Goal: Task Accomplishment & Management: Manage account settings

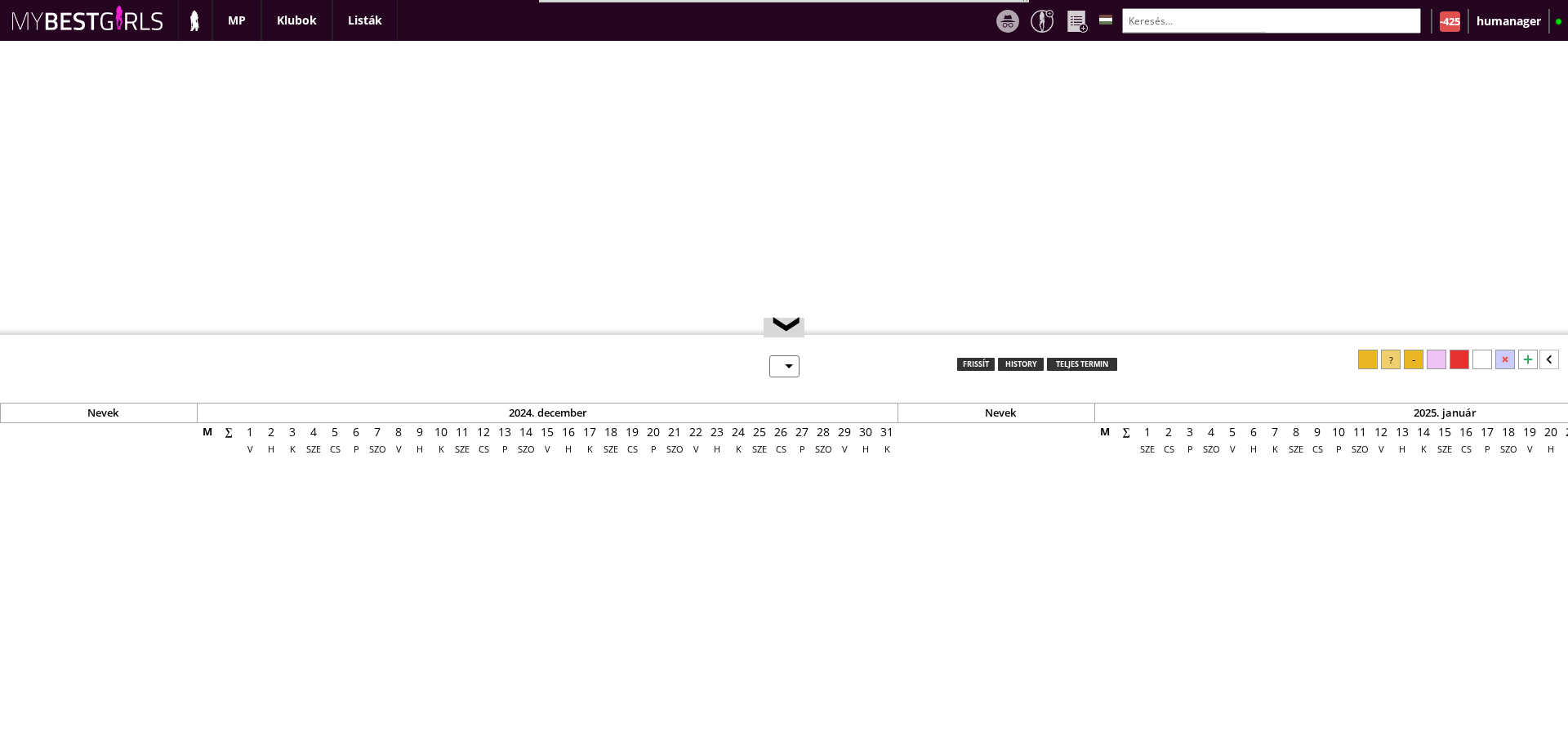
select select "0"
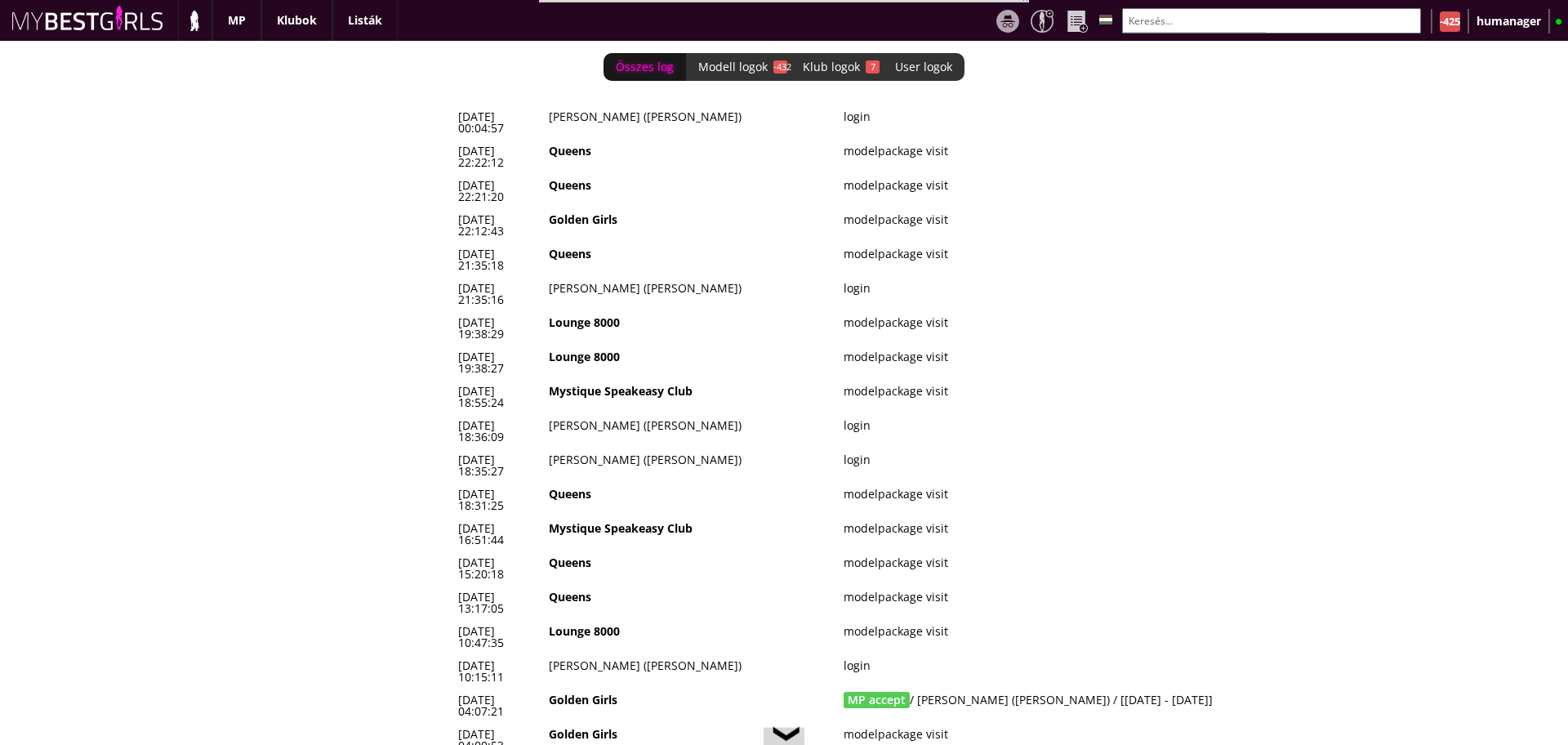
scroll to position [0, 7072]
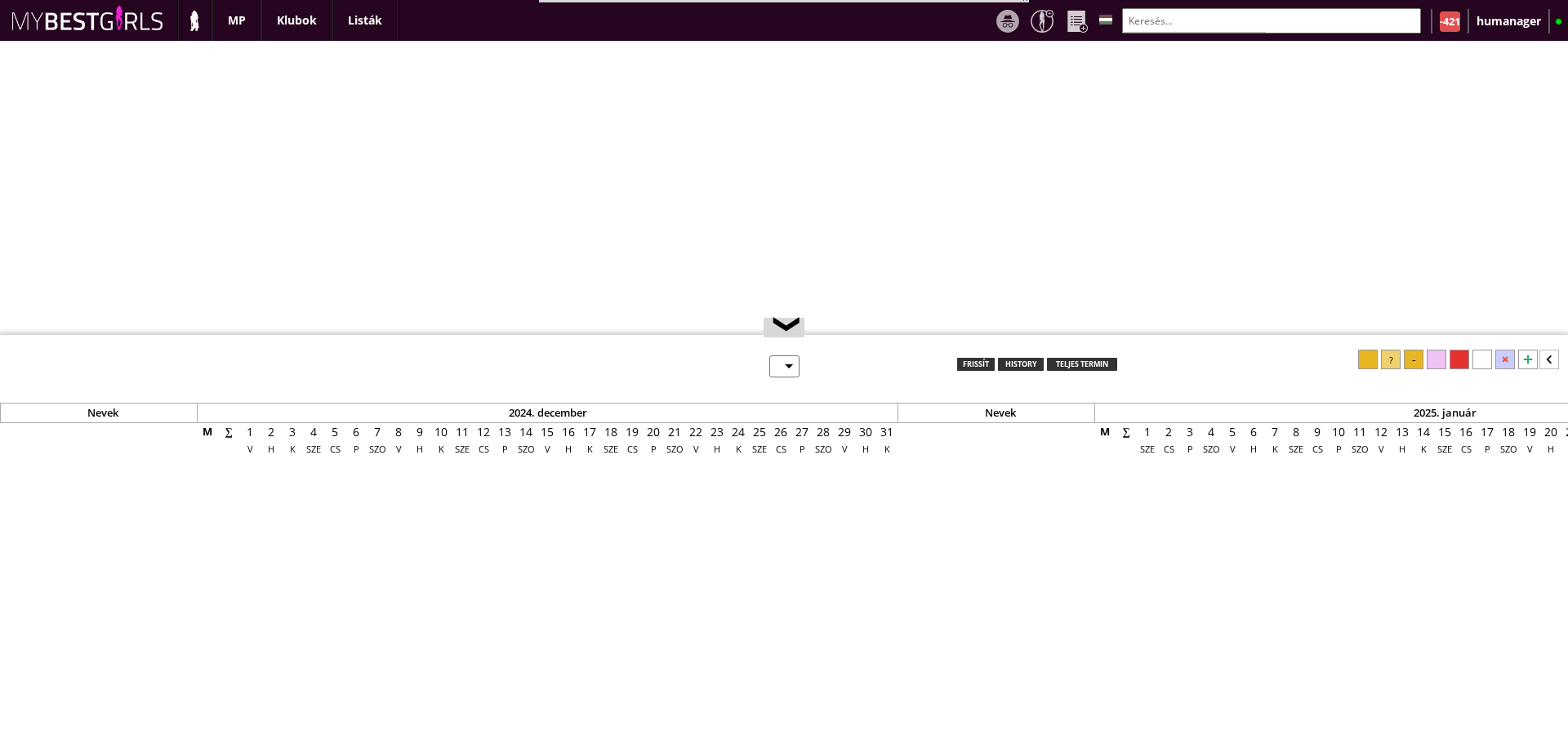
select select "0"
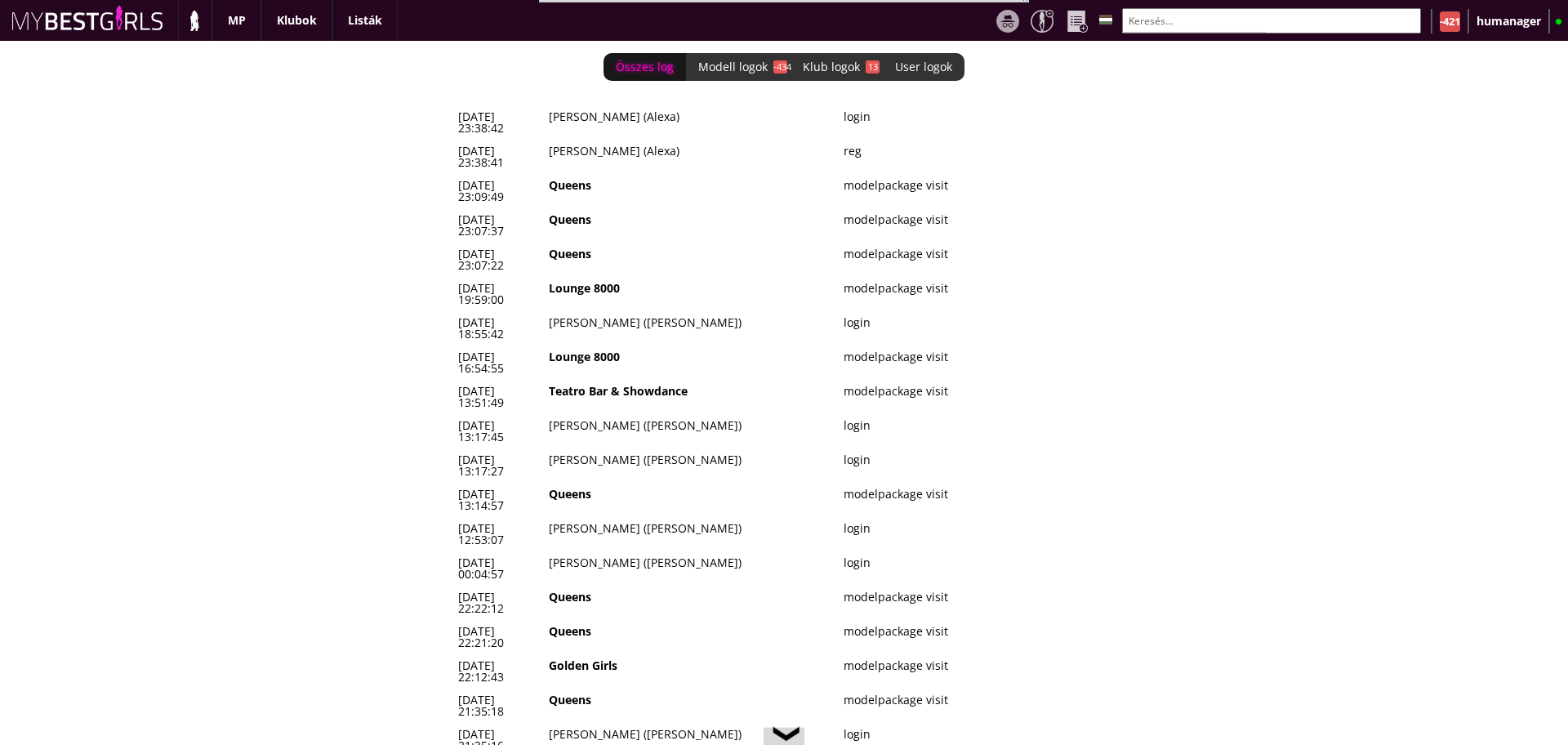
scroll to position [0, 7094]
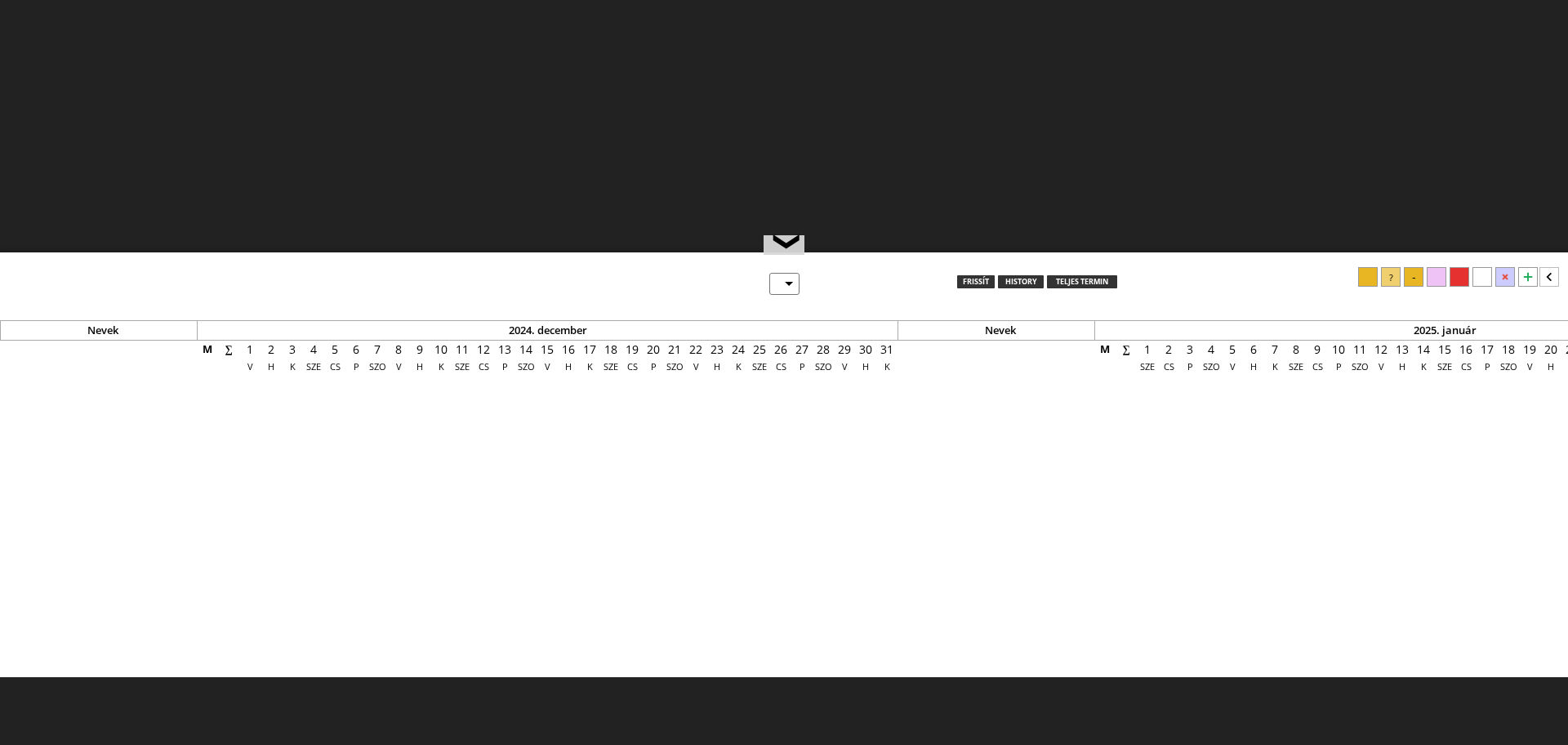
scroll to position [83, 0]
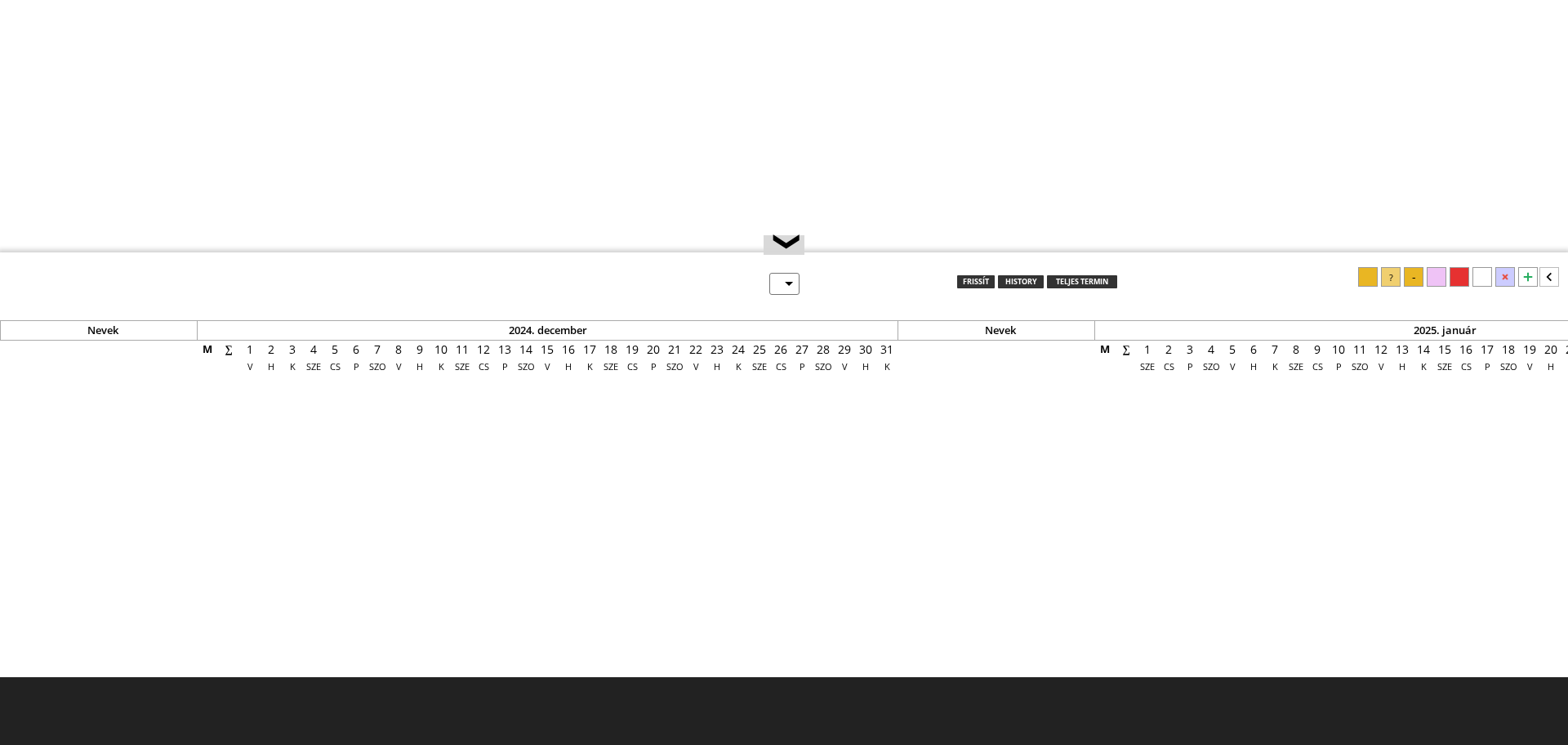
select select "0"
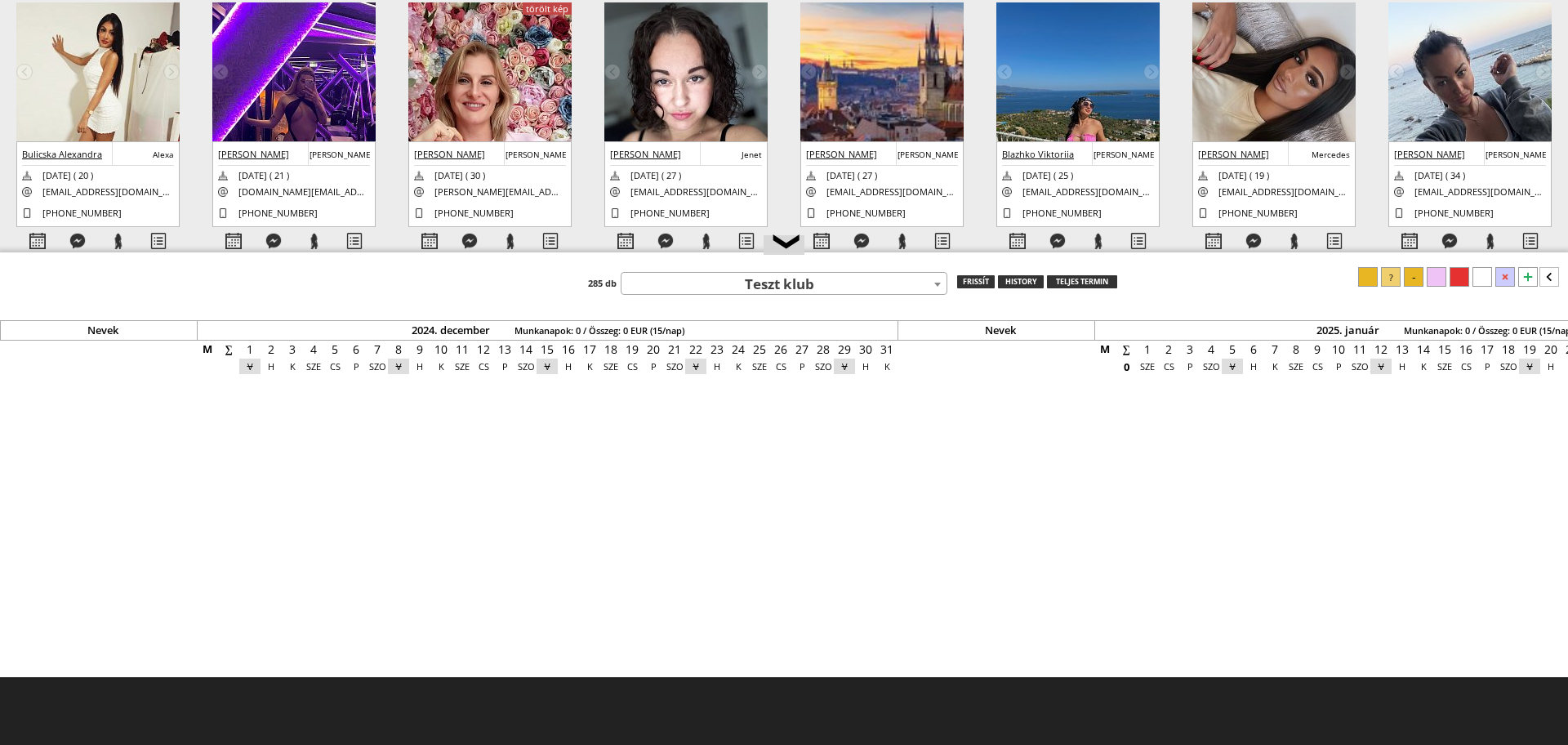
scroll to position [0, 7094]
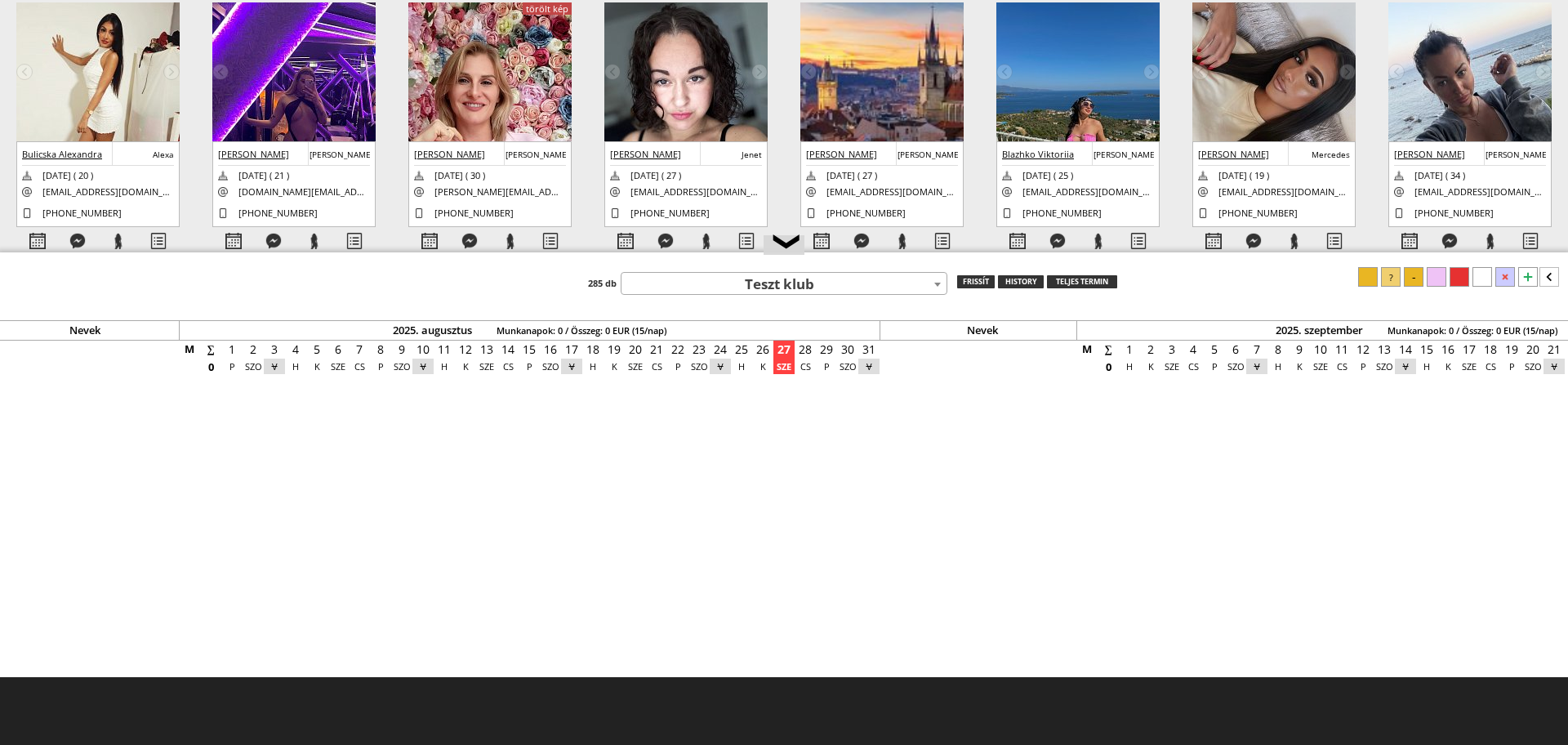
click at [102, 61] on img at bounding box center [98, 90] width 164 height 175
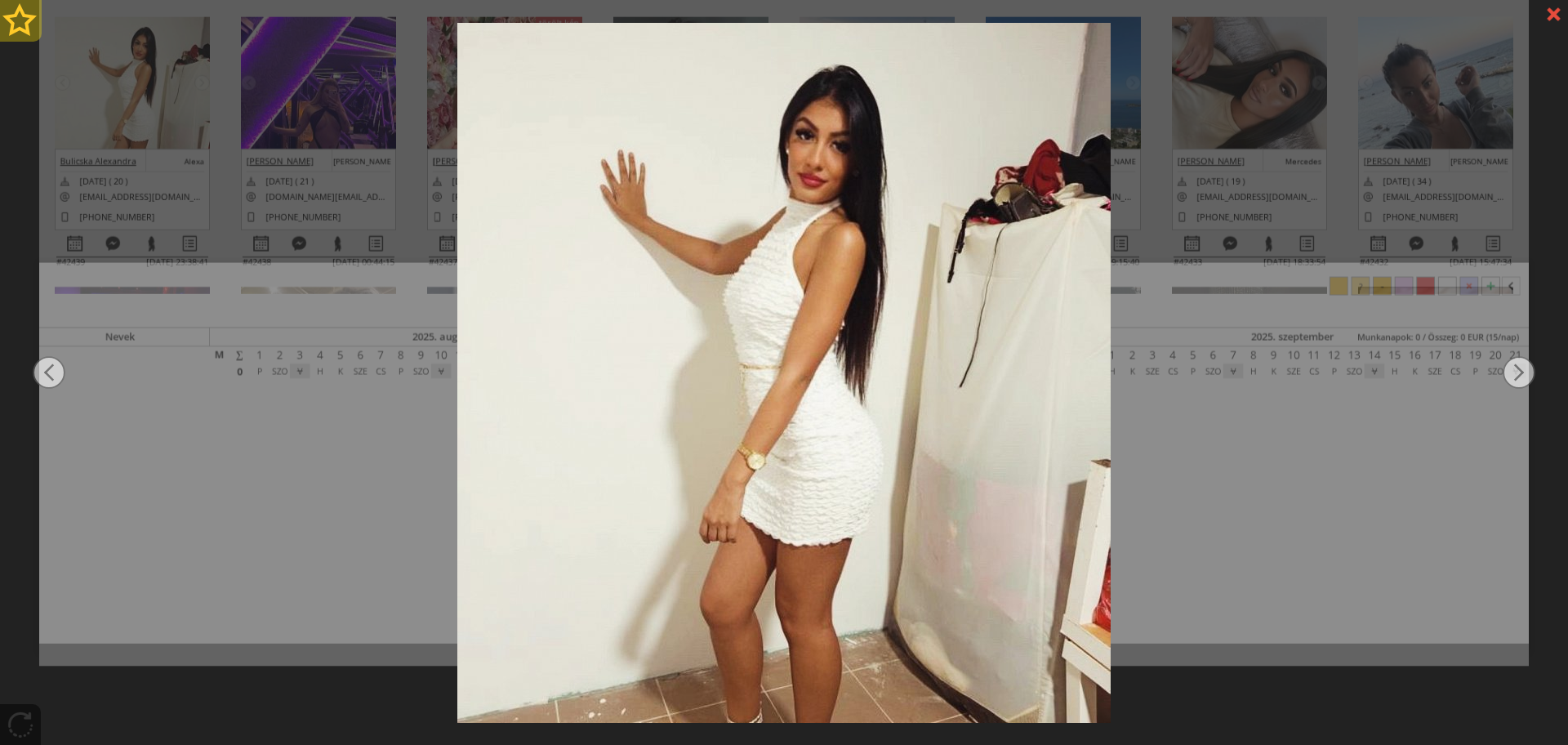
click at [11, 24] on div at bounding box center [21, 21] width 41 height 41
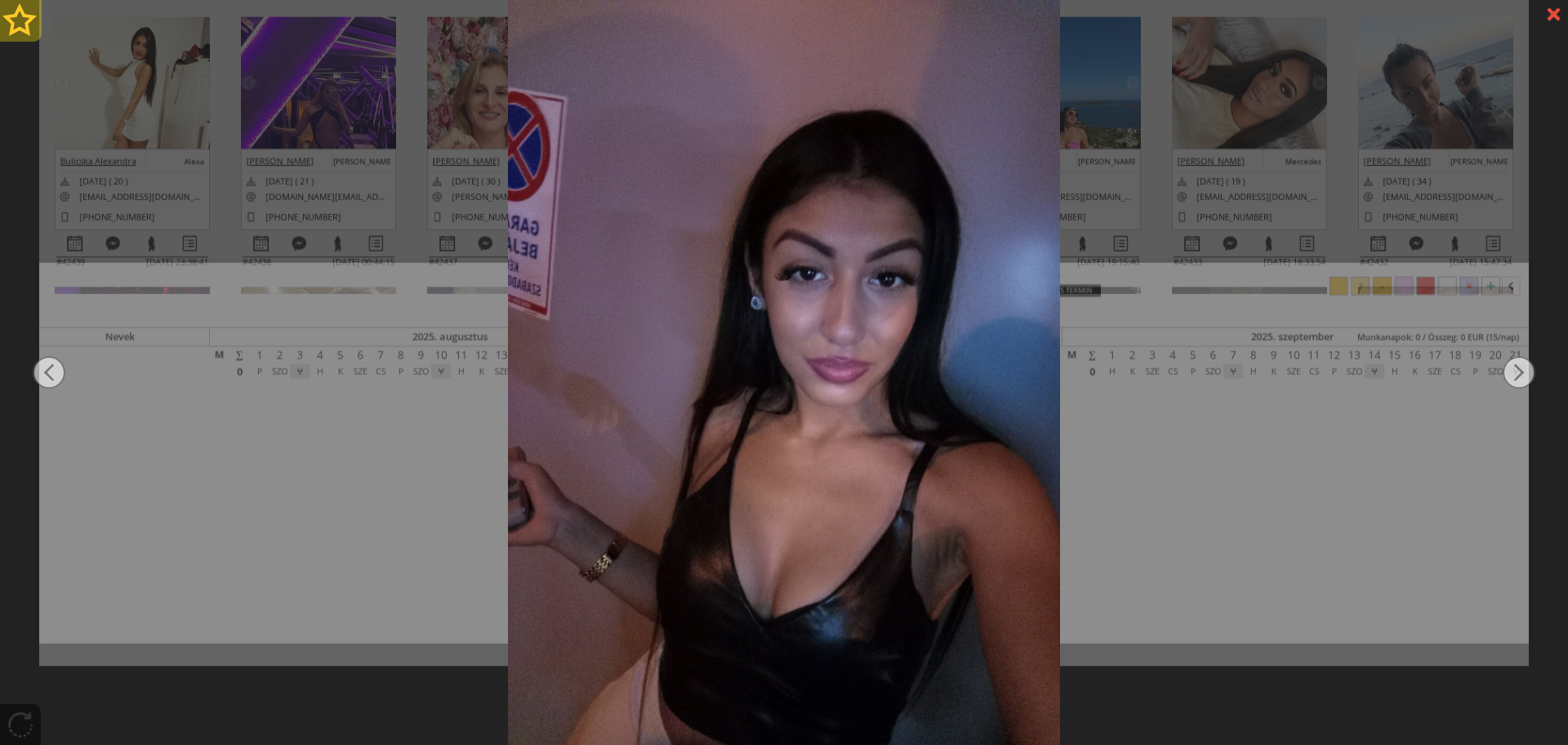
click at [11, 24] on div at bounding box center [21, 21] width 41 height 41
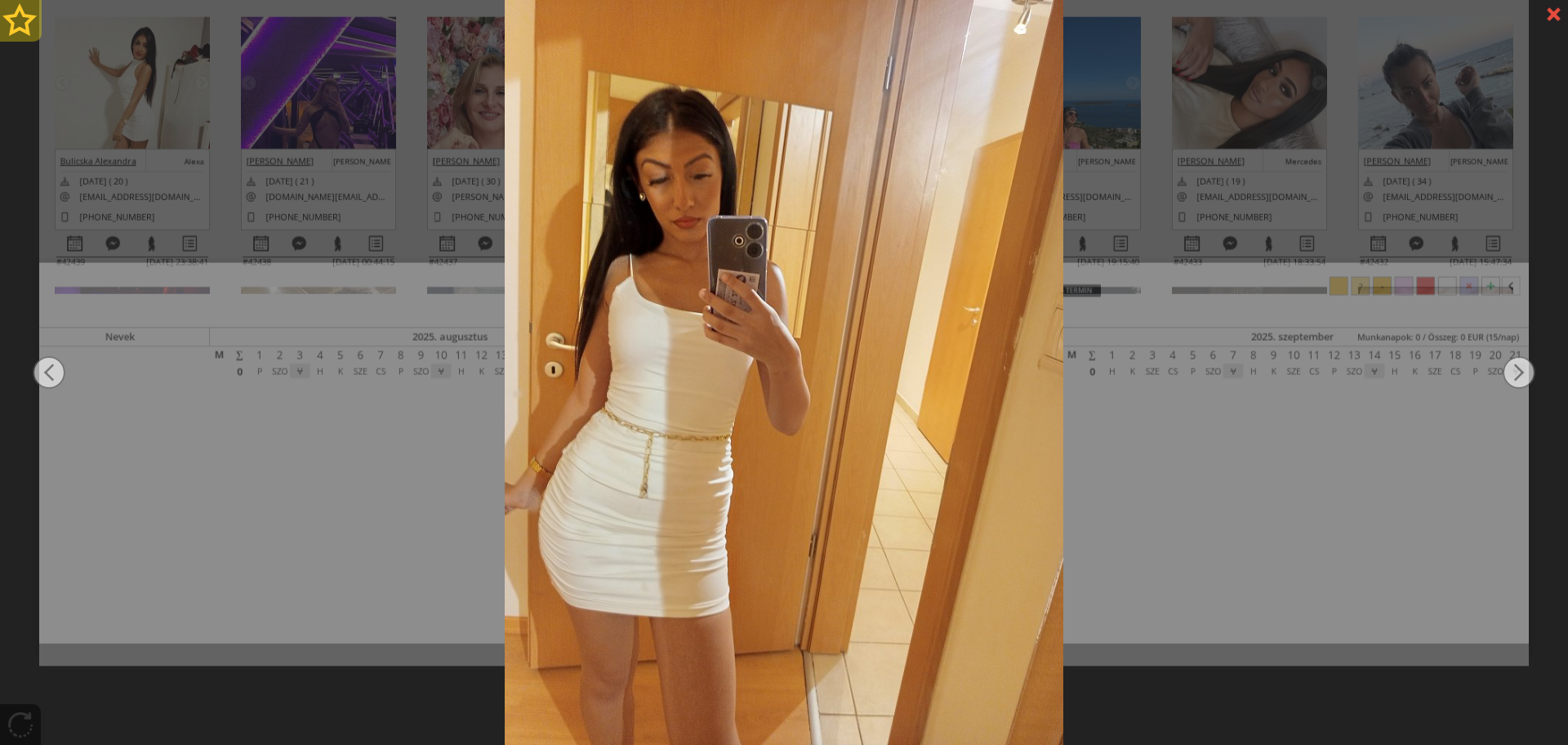
click at [11, 24] on div at bounding box center [21, 21] width 41 height 41
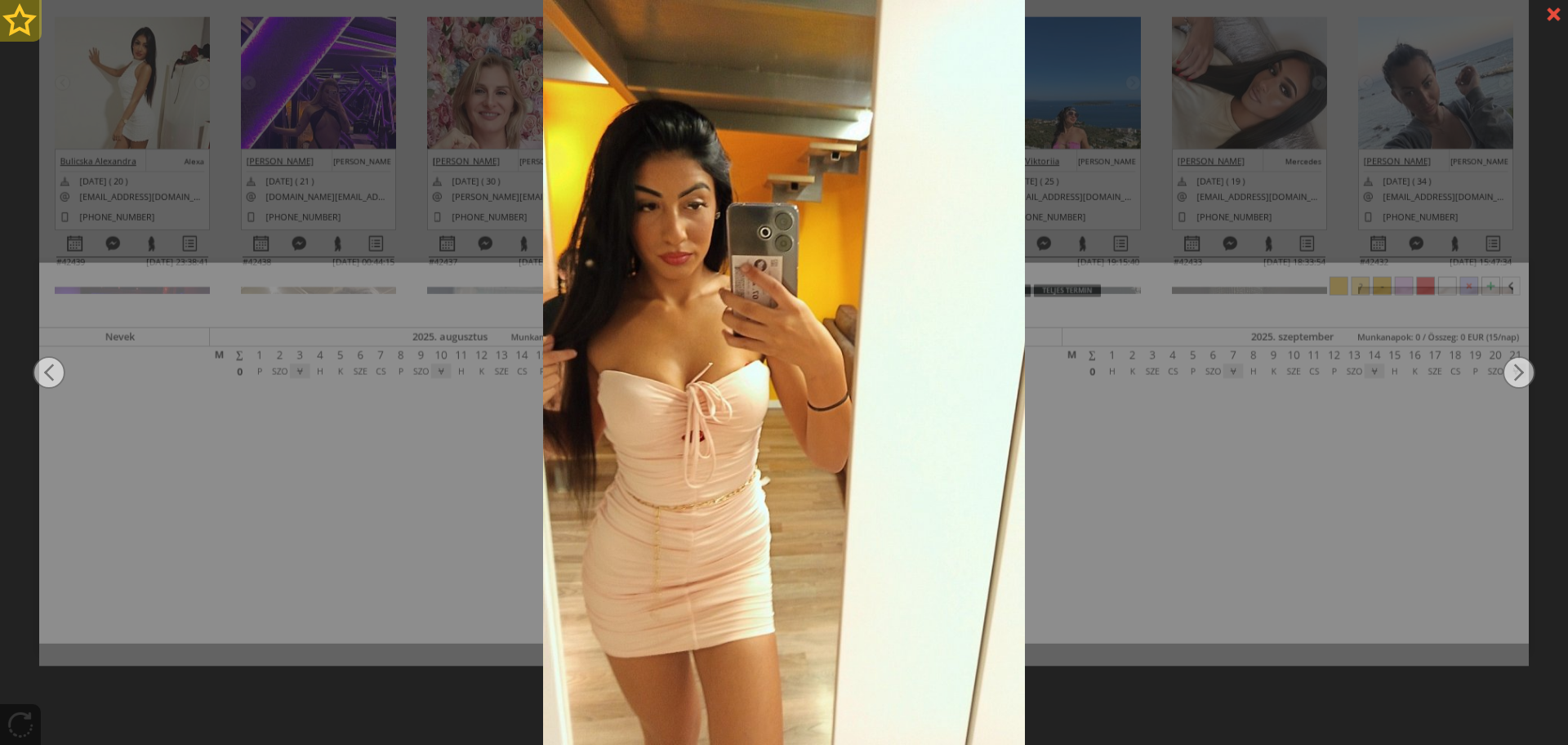
click at [11, 24] on div at bounding box center [21, 21] width 41 height 41
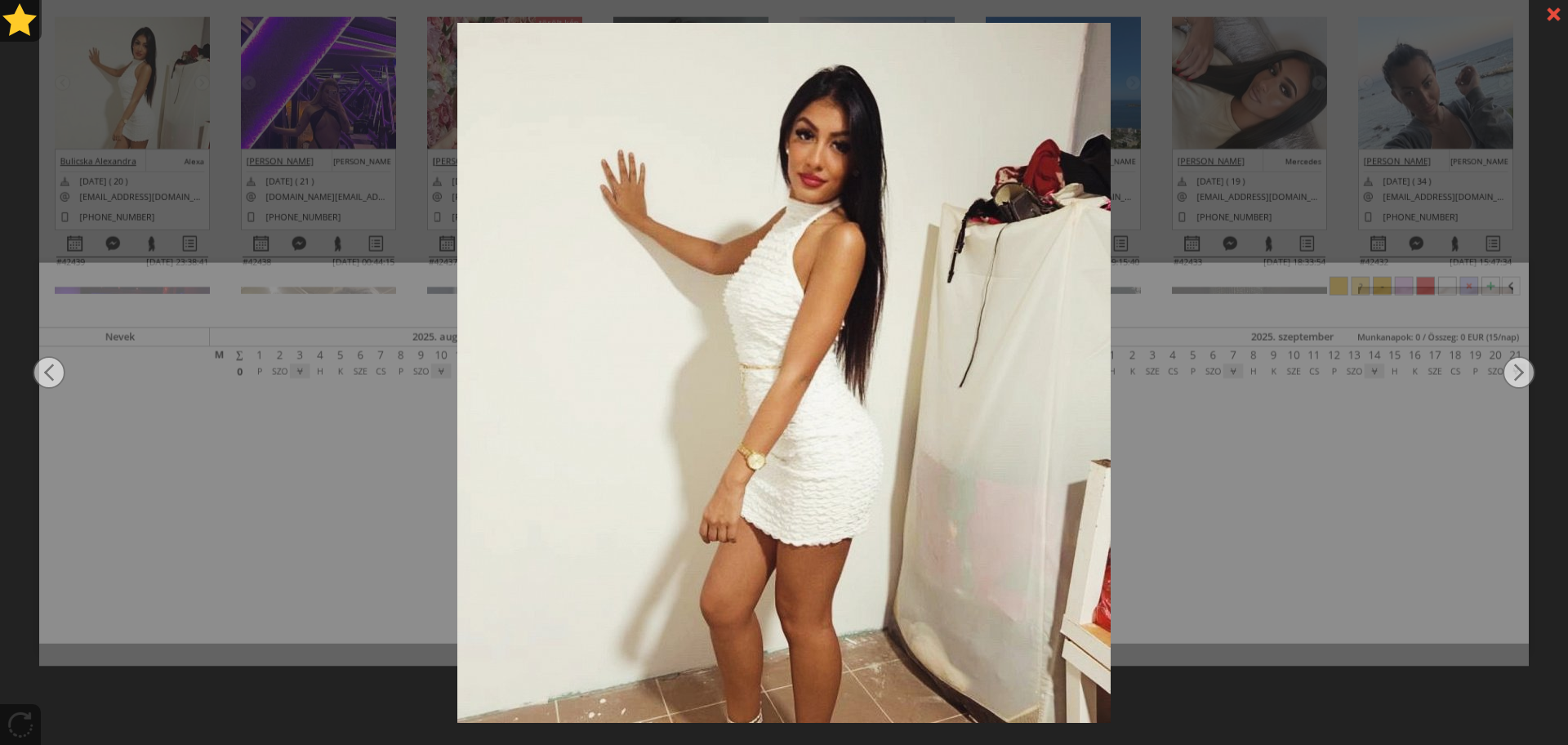
click at [229, 169] on div at bounding box center [784, 372] width 1568 height 745
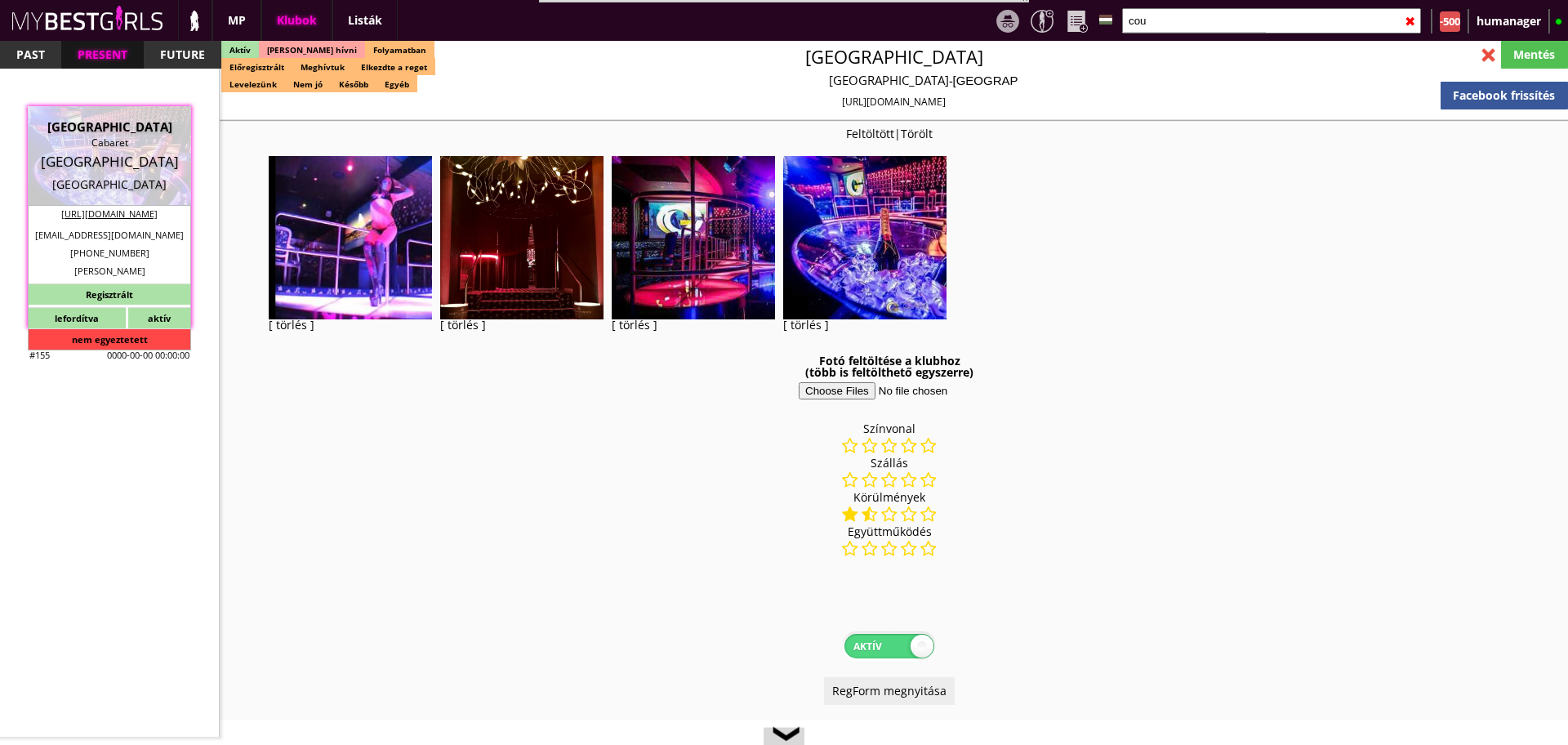
select select "343"
select select "reg"
select select "months"
select select "0"
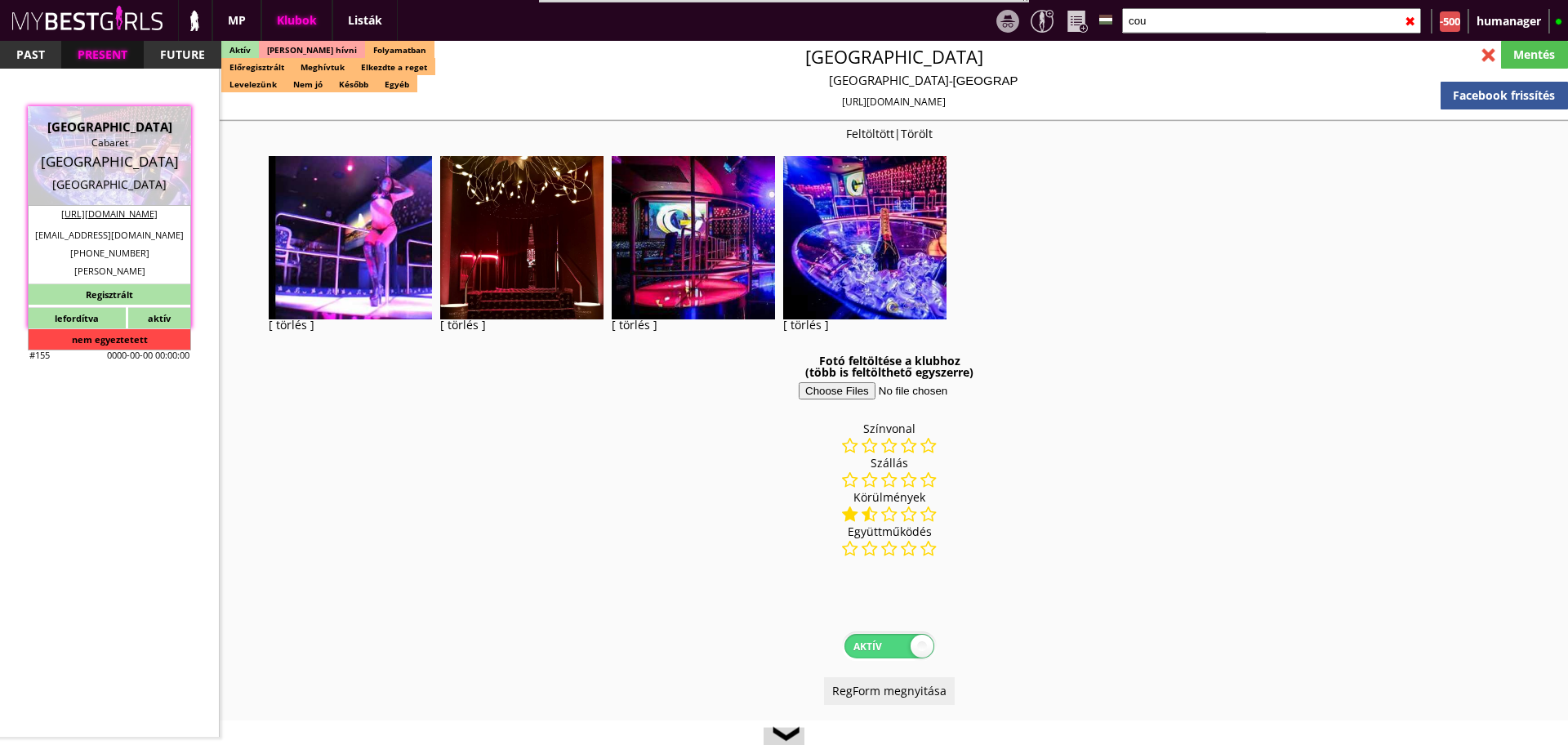
select select "0"
select select "last day"
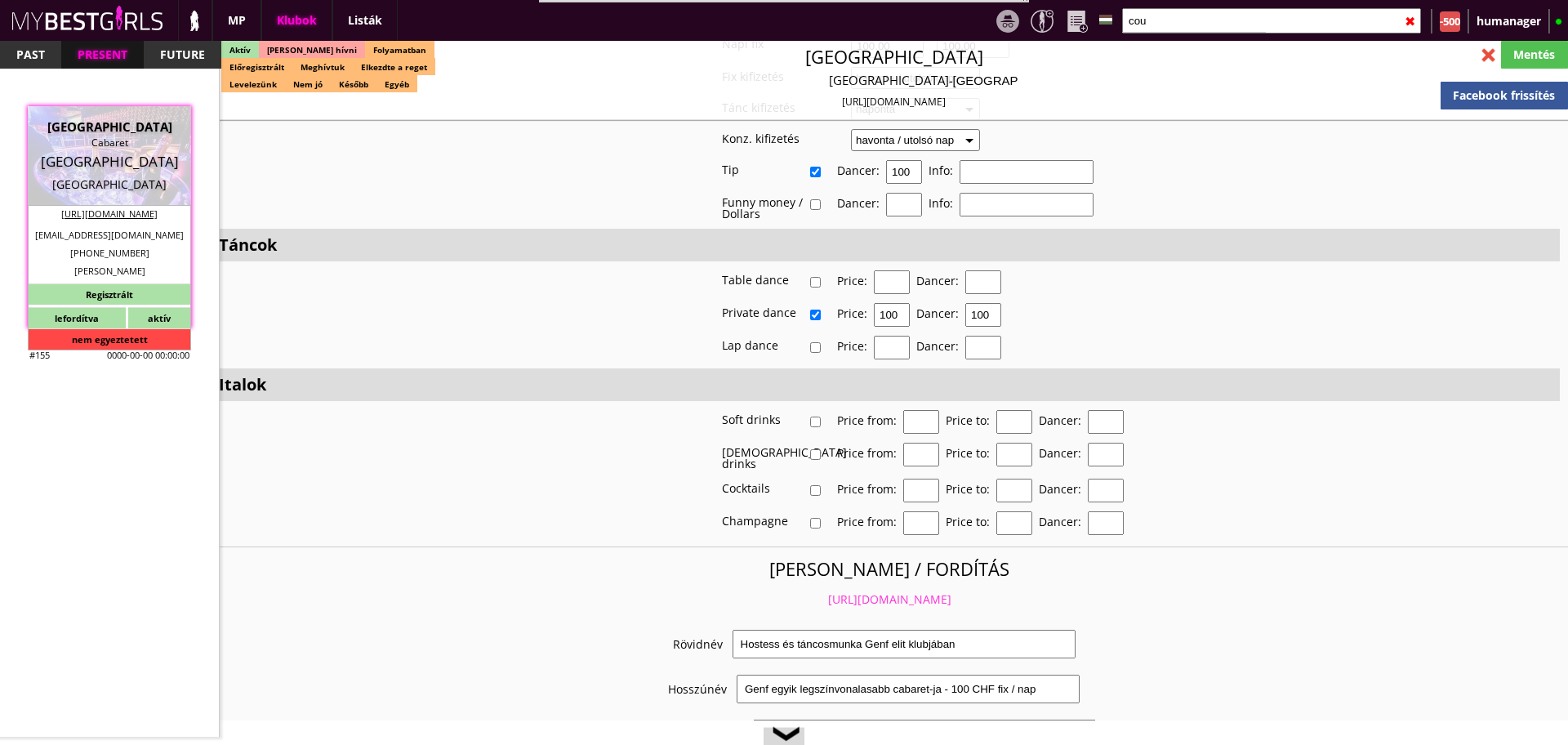
click at [1165, 22] on input "cou" at bounding box center [1271, 20] width 299 height 25
type input "c"
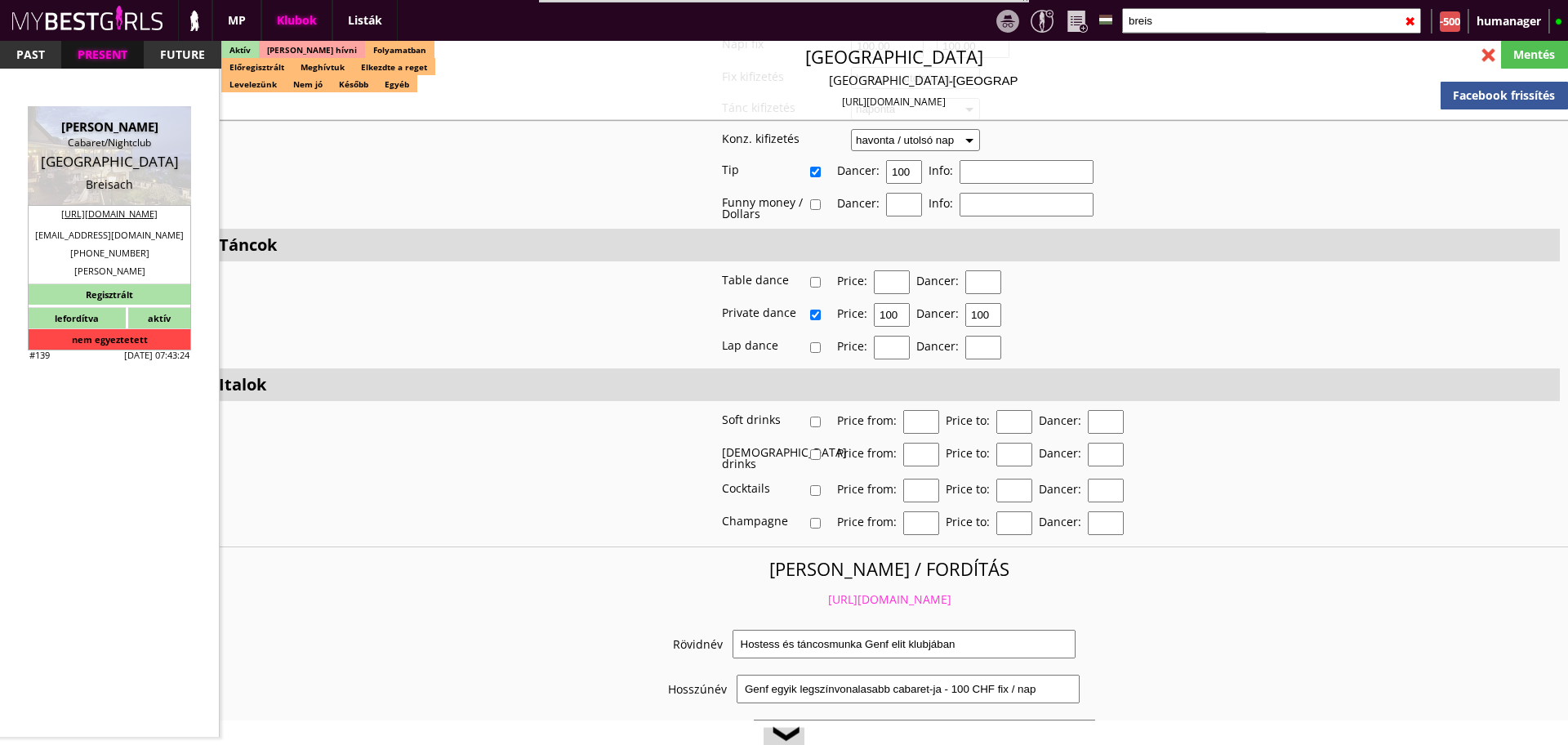
type input "breis"
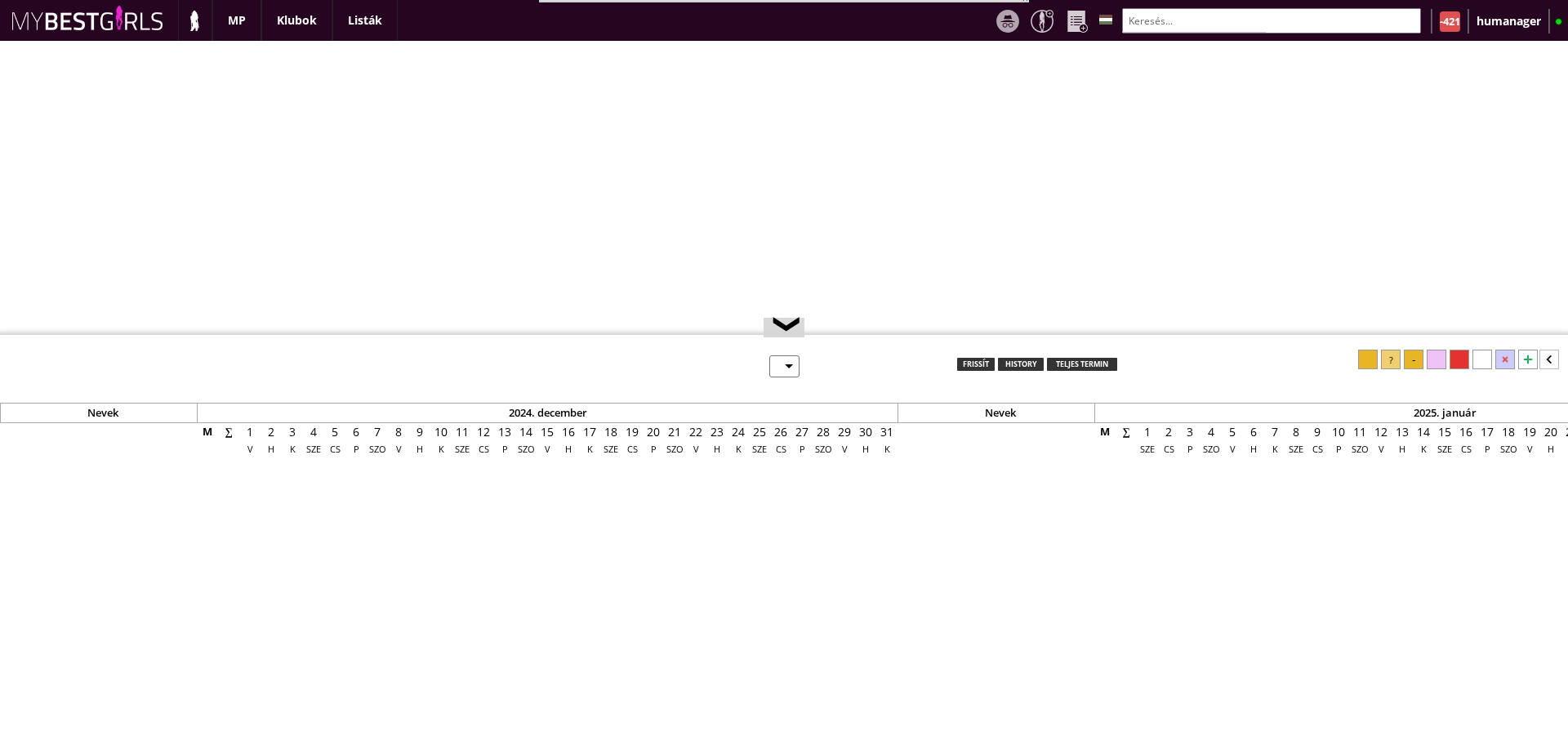
select select "0"
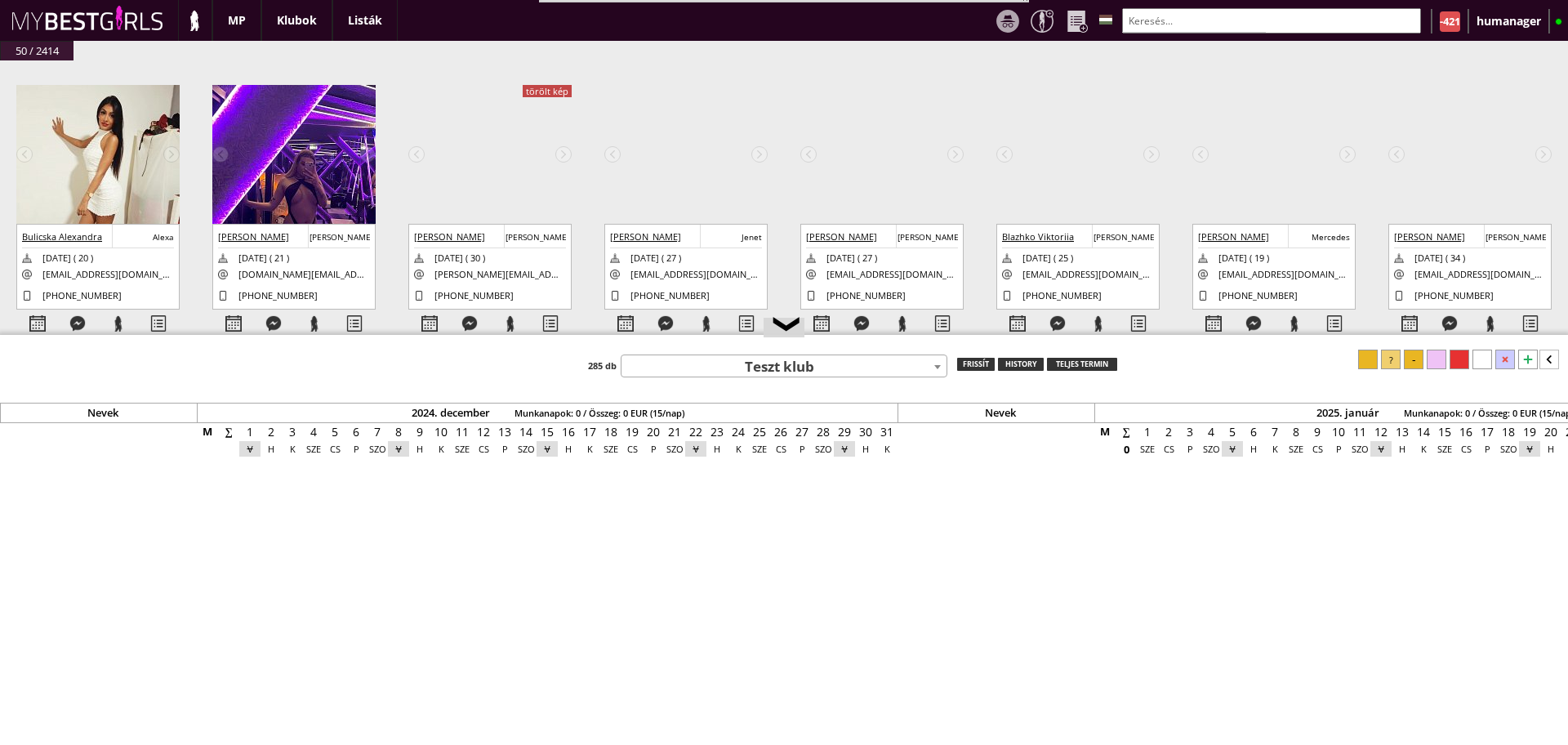
scroll to position [0, 7094]
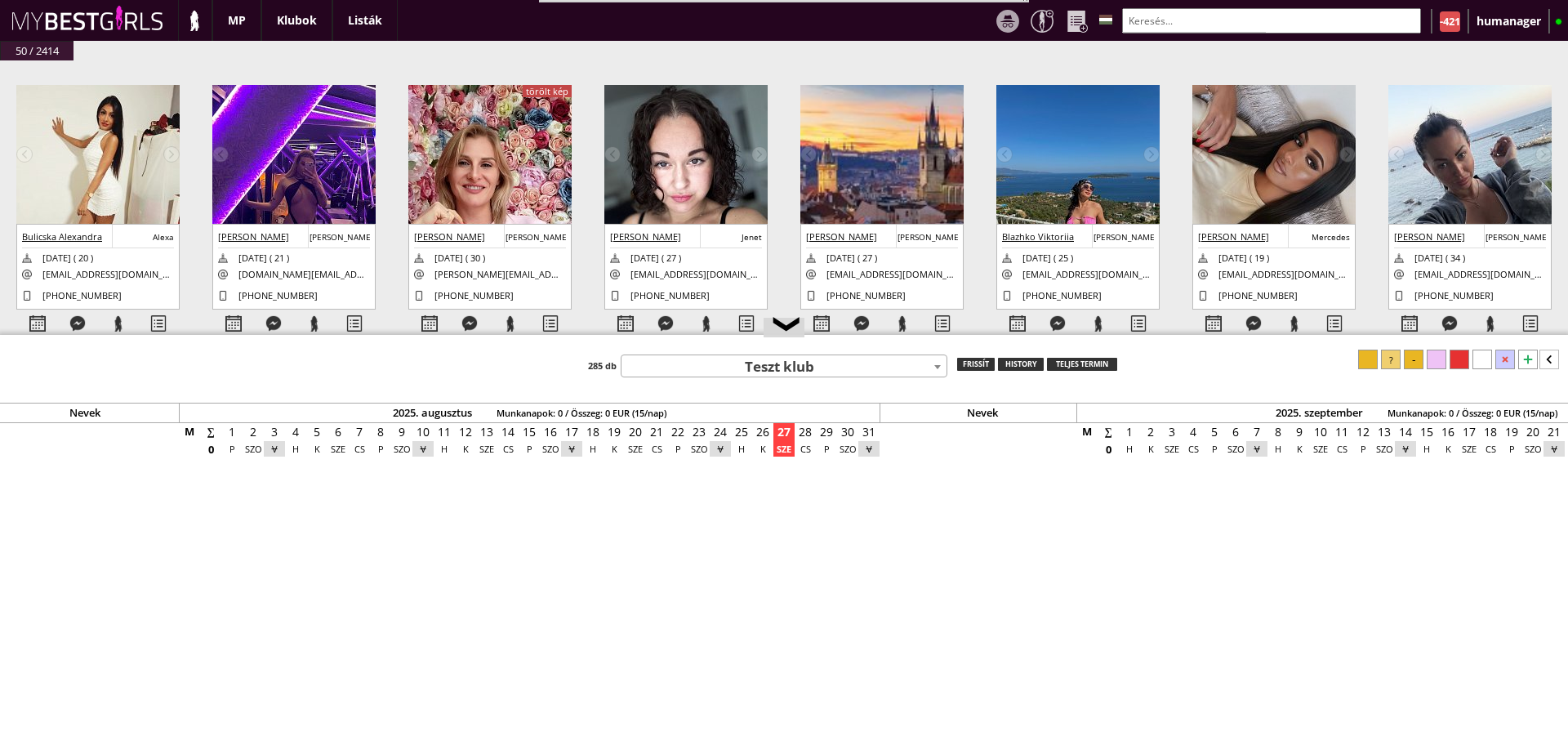
click at [1256, 24] on input "text" at bounding box center [1271, 20] width 299 height 25
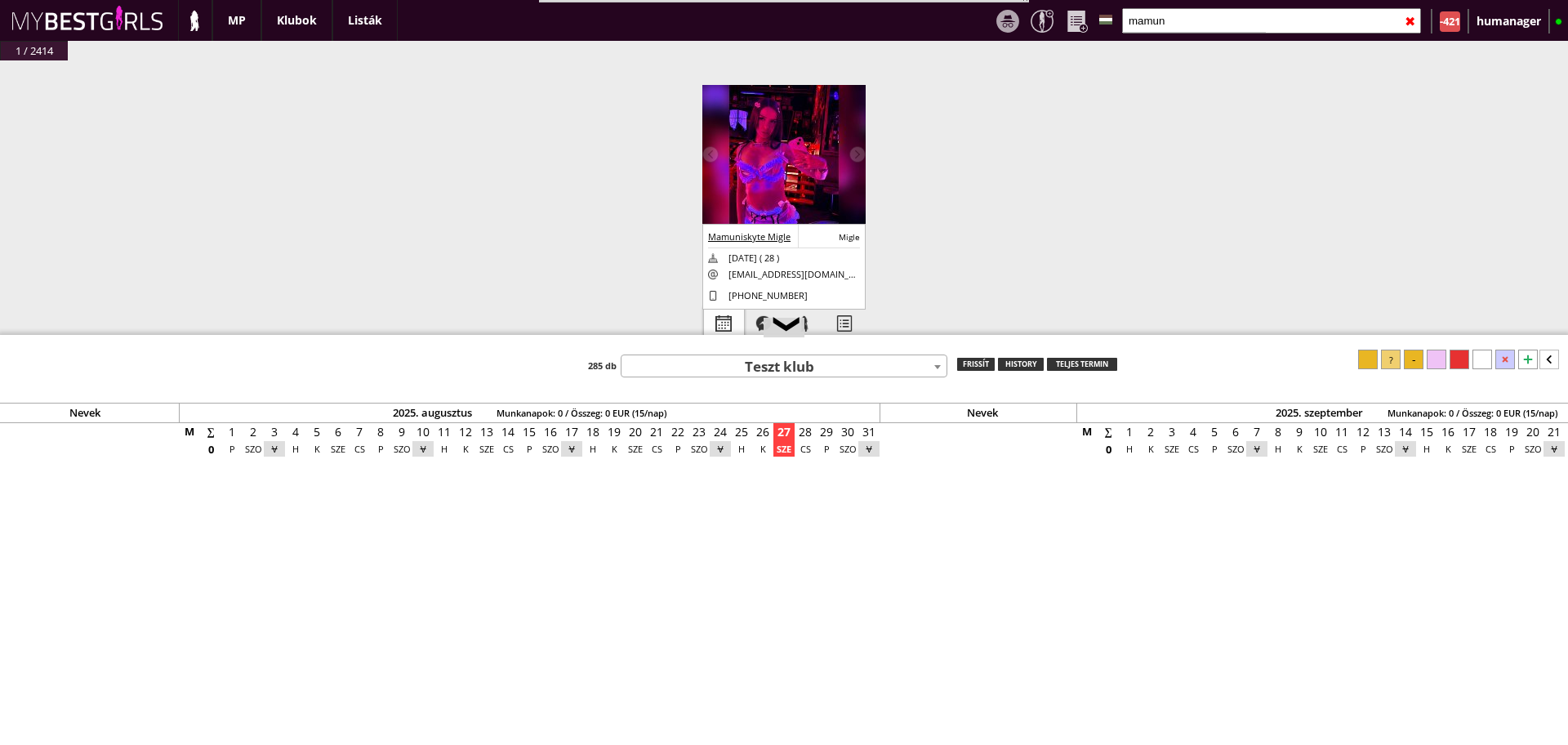
type input "mamun"
click at [732, 317] on div at bounding box center [724, 323] width 40 height 28
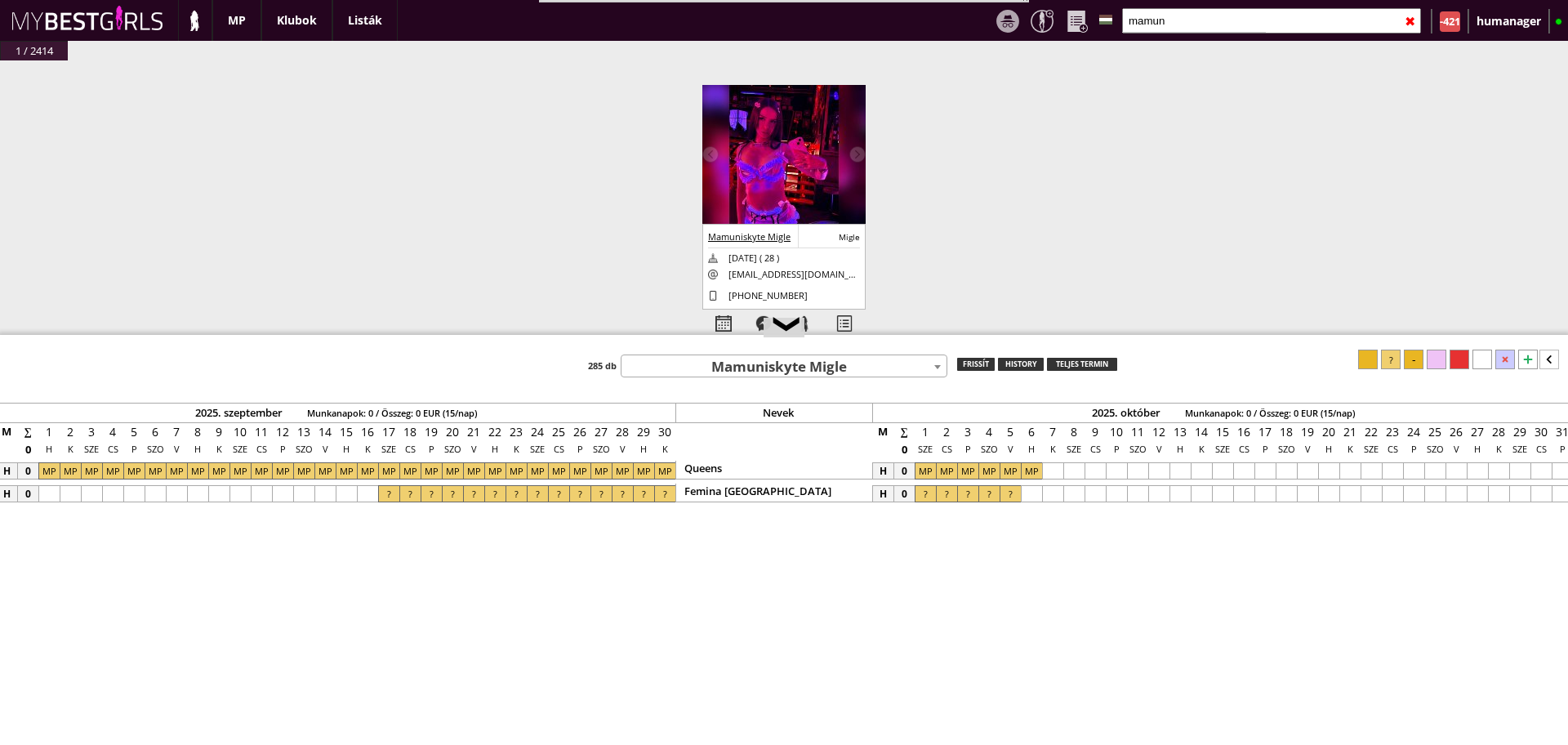
scroll to position [0, 8176]
click at [1053, 474] on div at bounding box center [1051, 471] width 22 height 17
click at [1304, 469] on div at bounding box center [1306, 471] width 22 height 17
click at [1552, 352] on icon at bounding box center [1549, 359] width 20 height 20
click at [1495, 356] on div at bounding box center [1498, 359] width 20 height 20
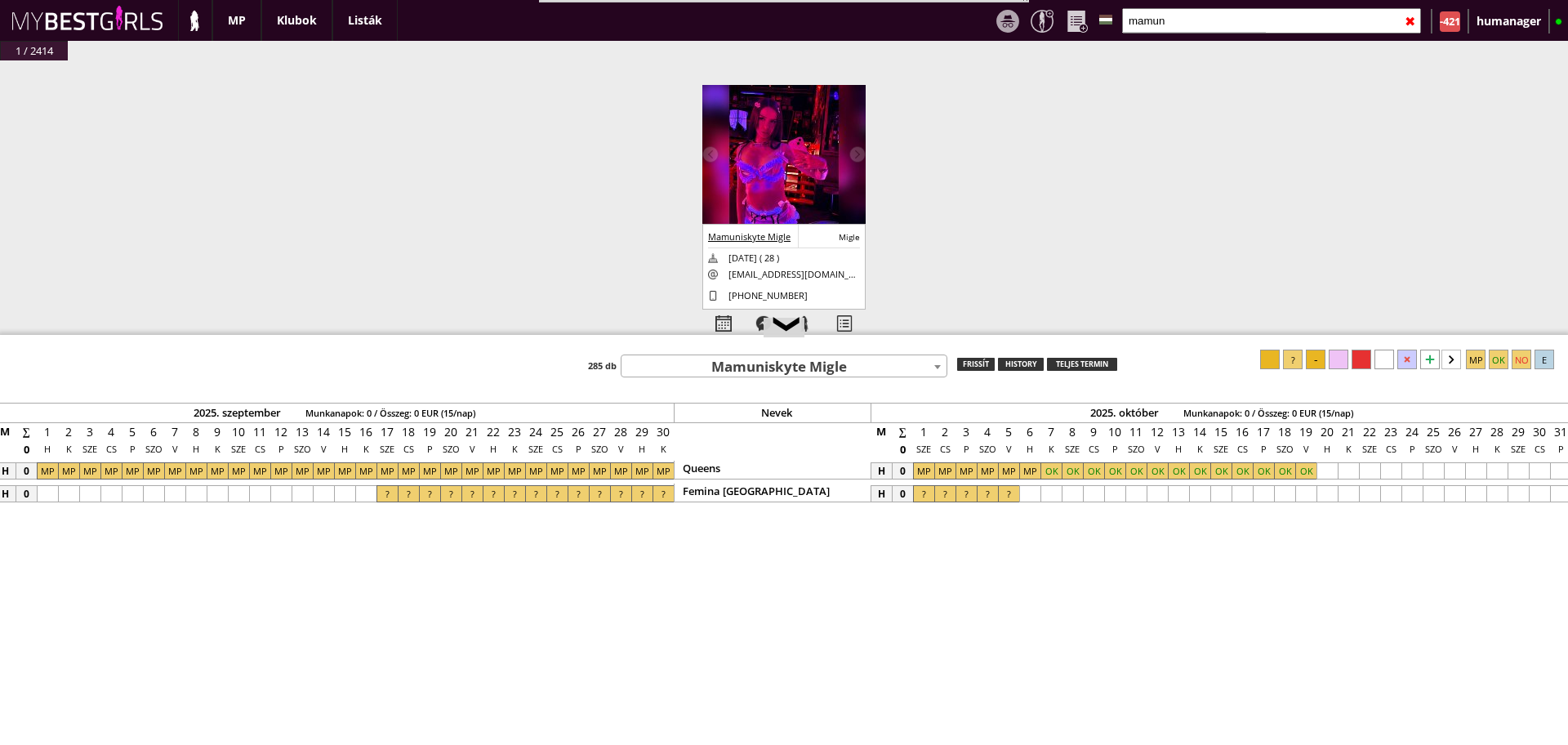
click at [847, 490] on div "Femina [GEOGRAPHIC_DATA]" at bounding box center [772, 493] width 197 height 19
click at [861, 495] on div at bounding box center [864, 493] width 9 height 9
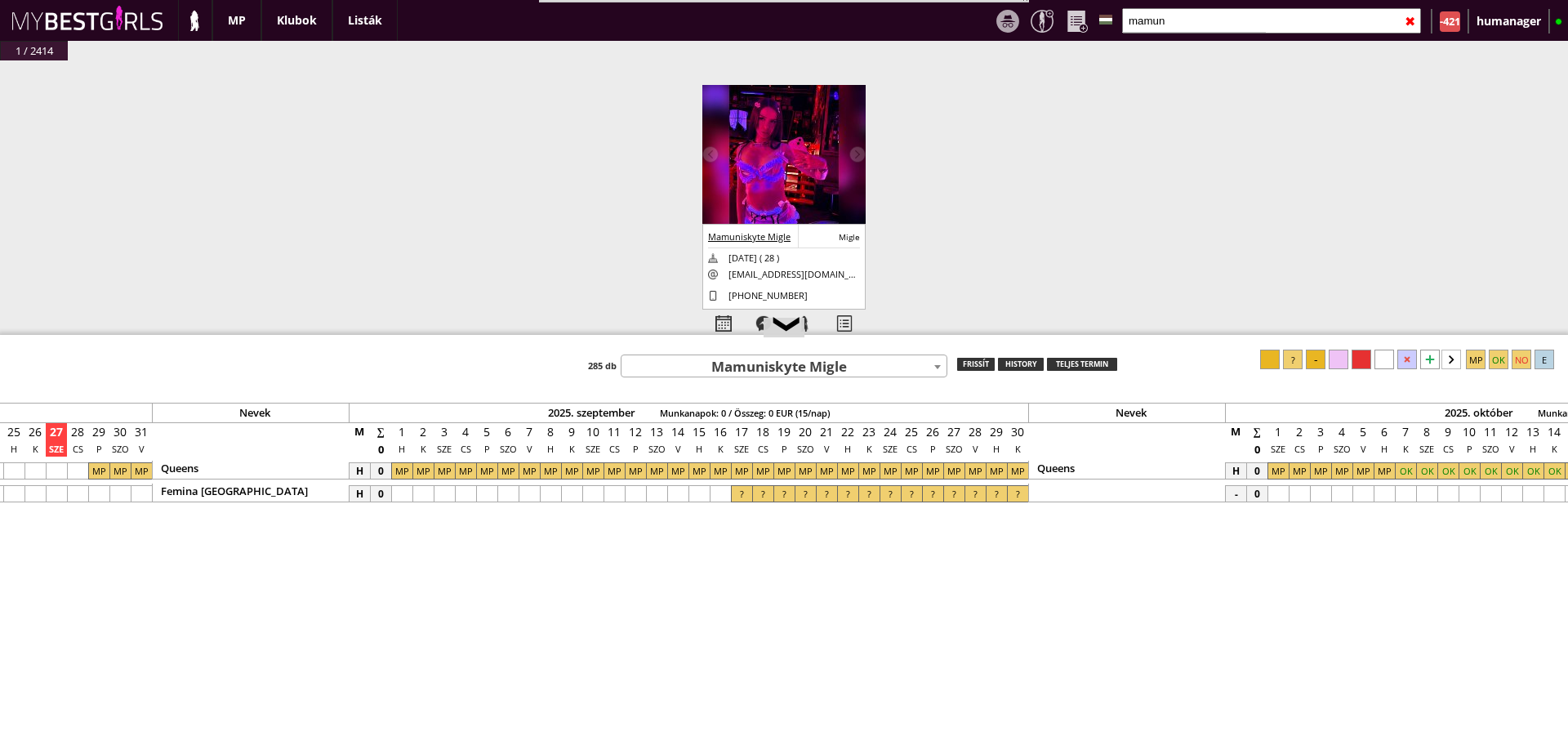
scroll to position [0, 7816]
click at [353, 488] on div "Femina [GEOGRAPHIC_DATA]" at bounding box center [256, 493] width 197 height 19
click at [349, 489] on div at bounding box center [348, 493] width 9 height 9
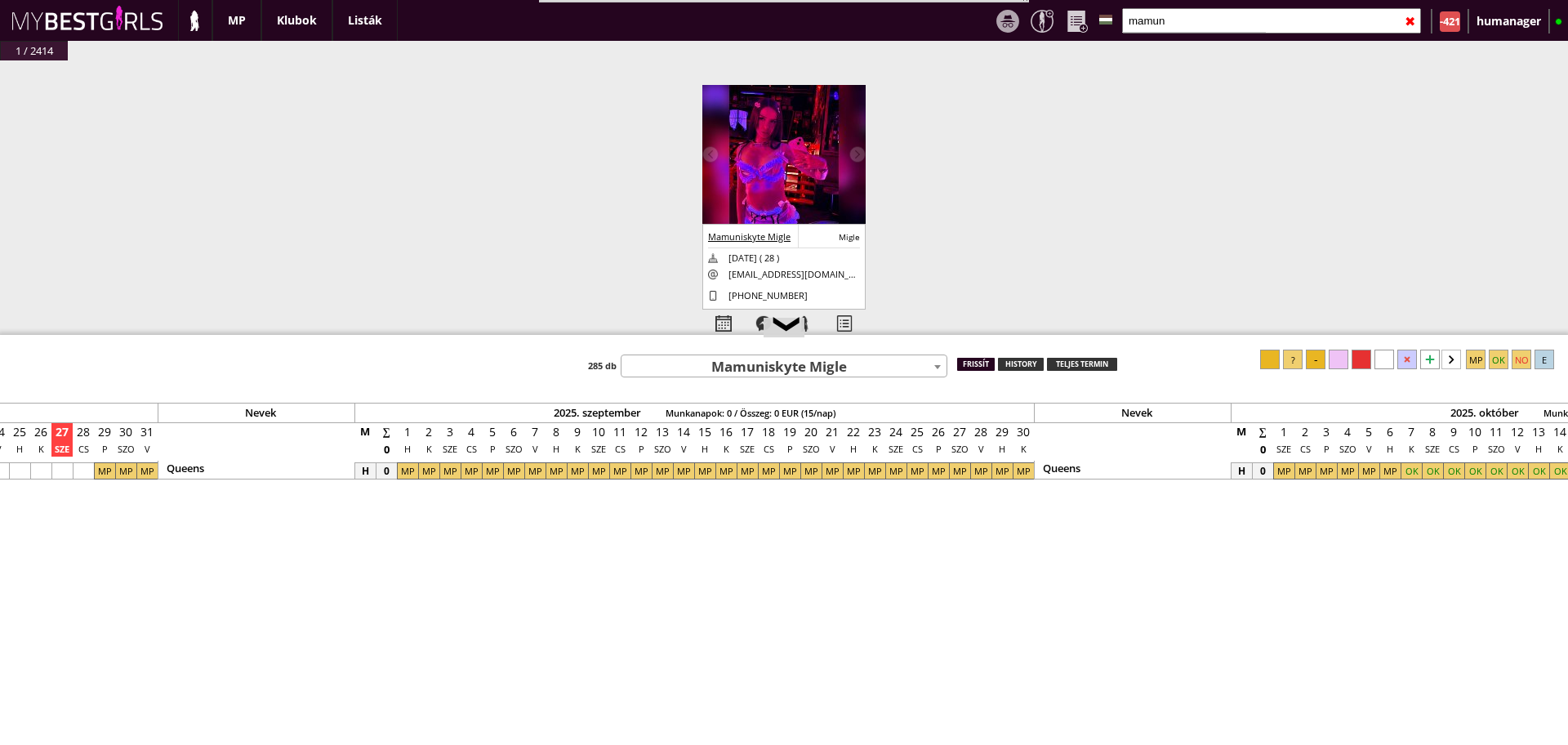
click at [977, 362] on div "frissít" at bounding box center [976, 364] width 38 height 13
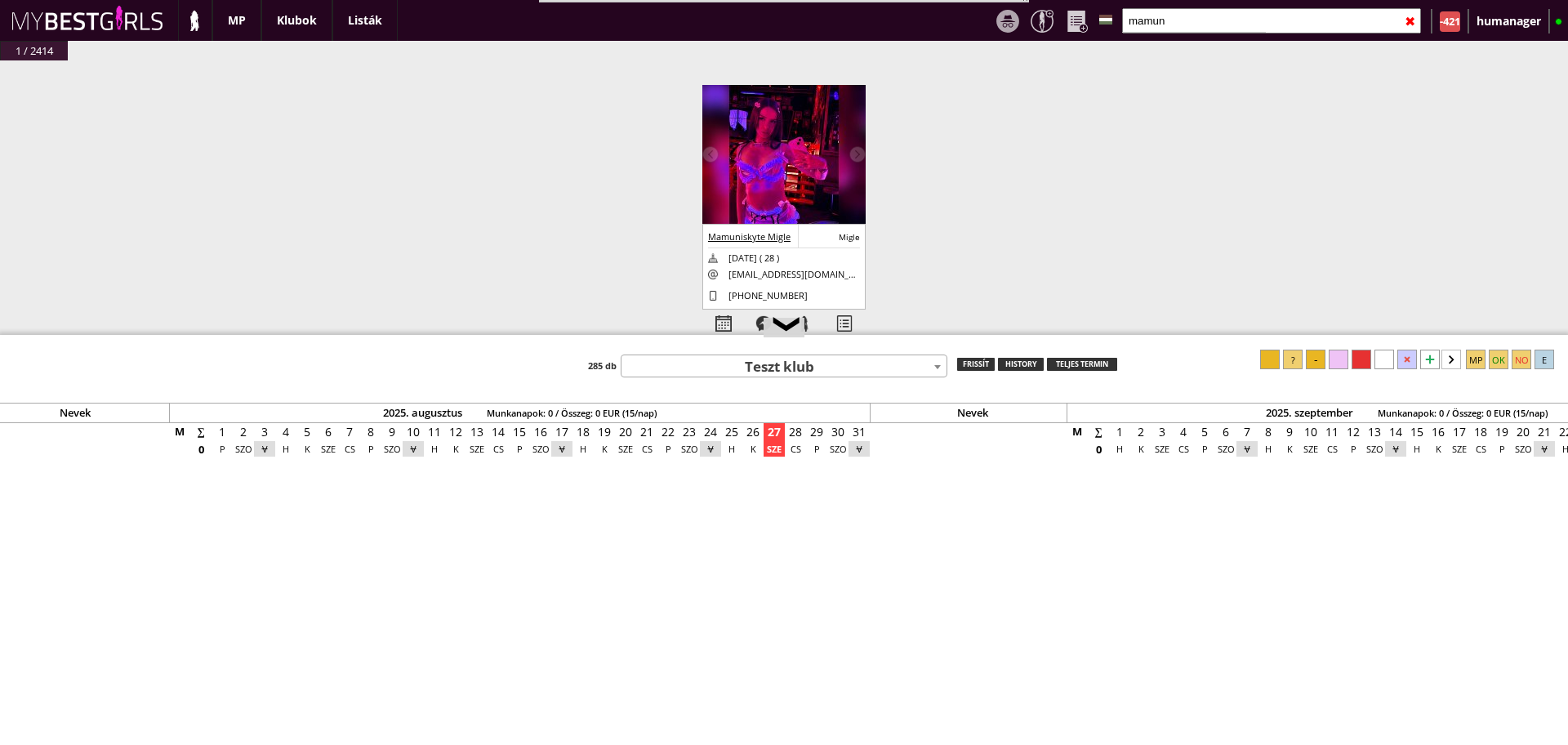
scroll to position [0, 7094]
click at [717, 312] on div at bounding box center [724, 323] width 40 height 28
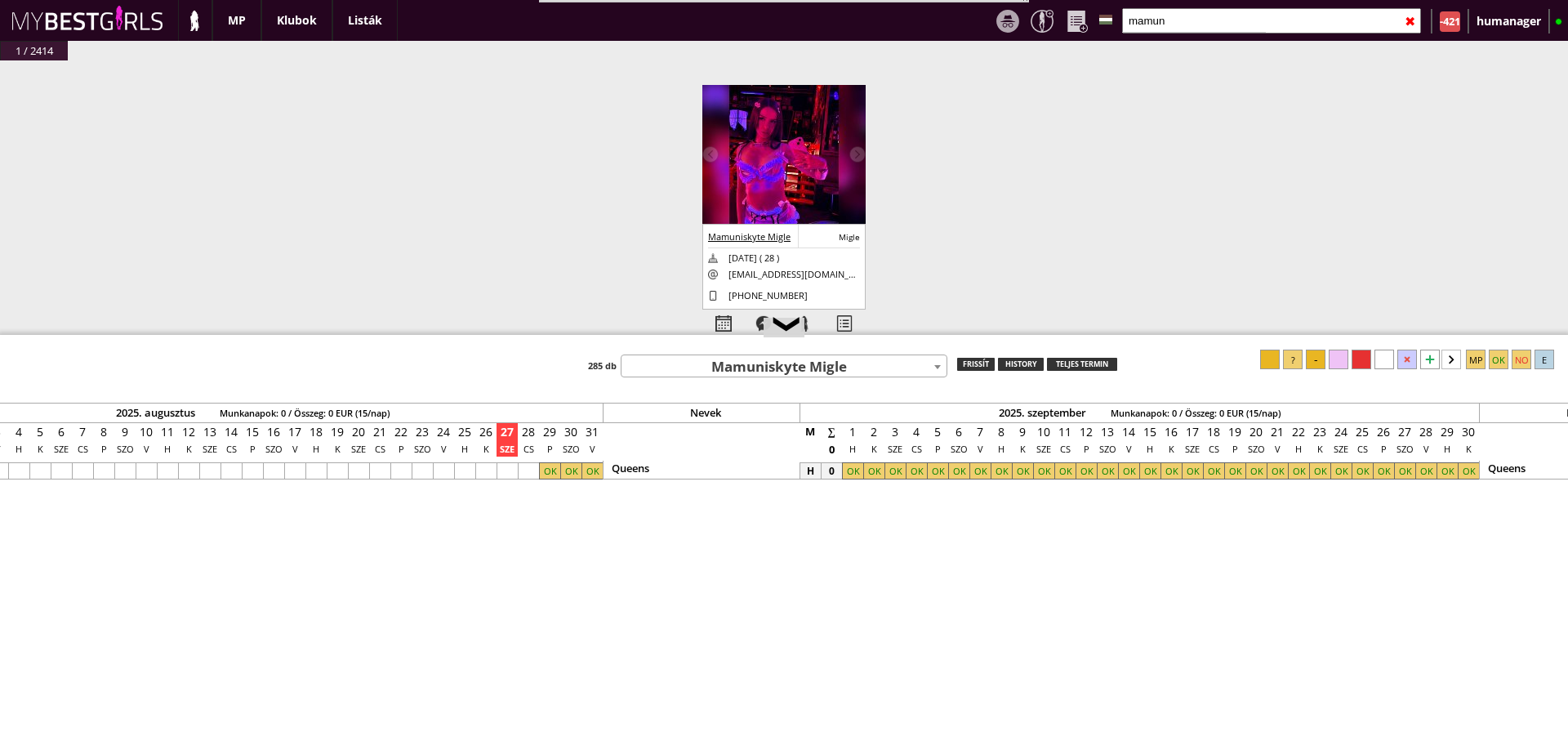
scroll to position [0, 7369]
click at [523, 465] on div at bounding box center [530, 471] width 22 height 17
click at [1493, 360] on div at bounding box center [1498, 359] width 20 height 20
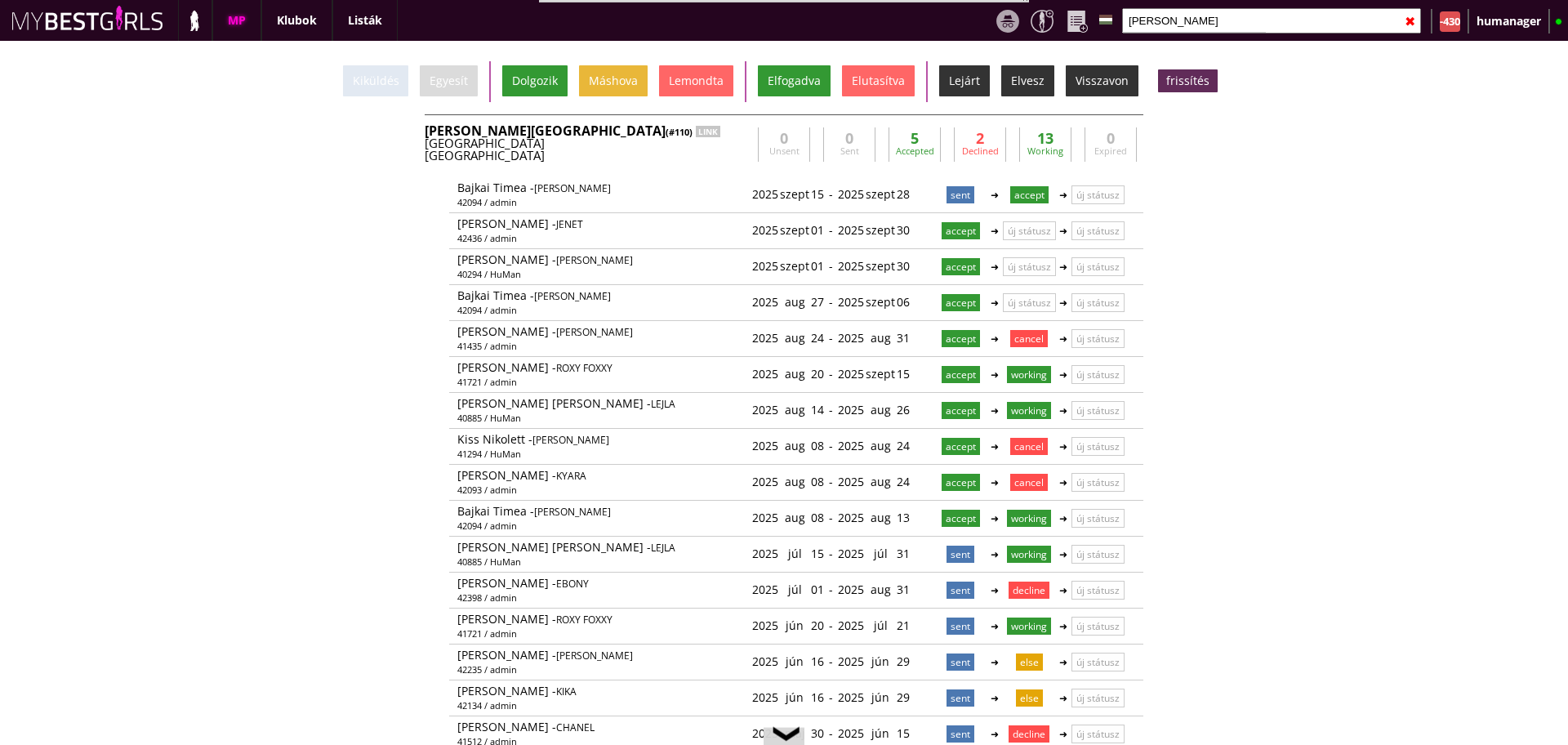
click at [1179, 14] on input "bever" at bounding box center [1271, 20] width 299 height 25
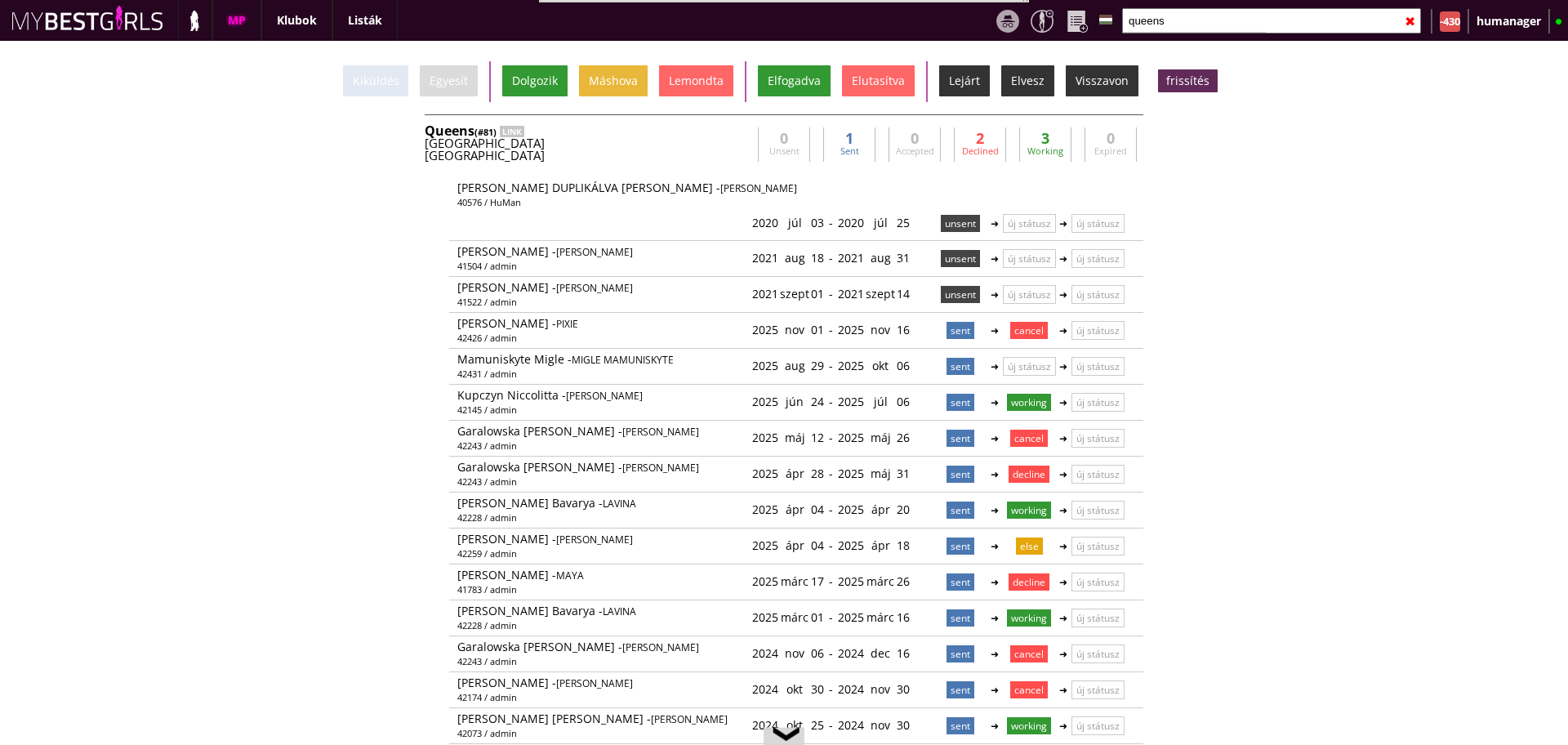
type input "queens"
click at [619, 140] on div "Germany" at bounding box center [589, 143] width 327 height 12
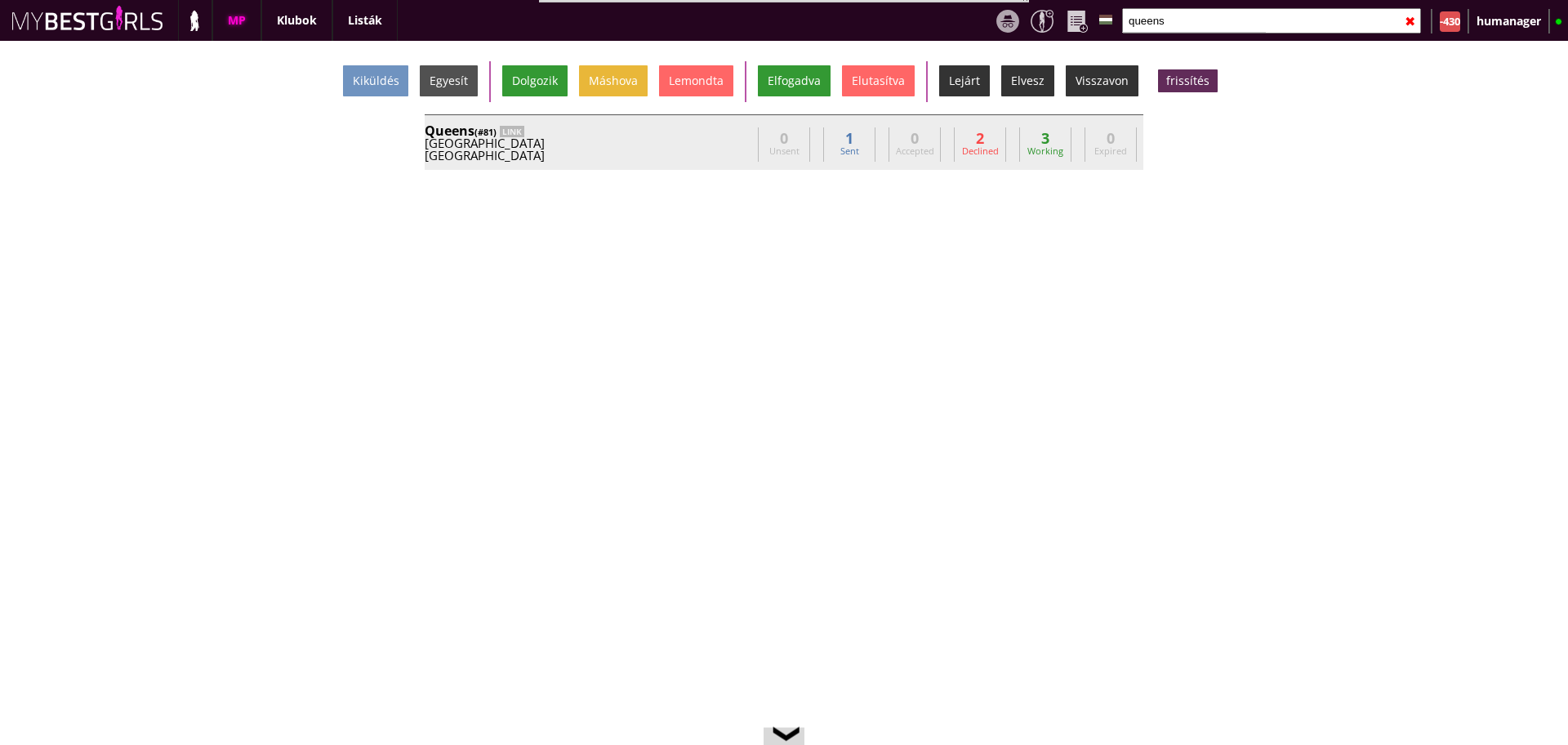
click at [619, 140] on div "Germany" at bounding box center [589, 143] width 327 height 12
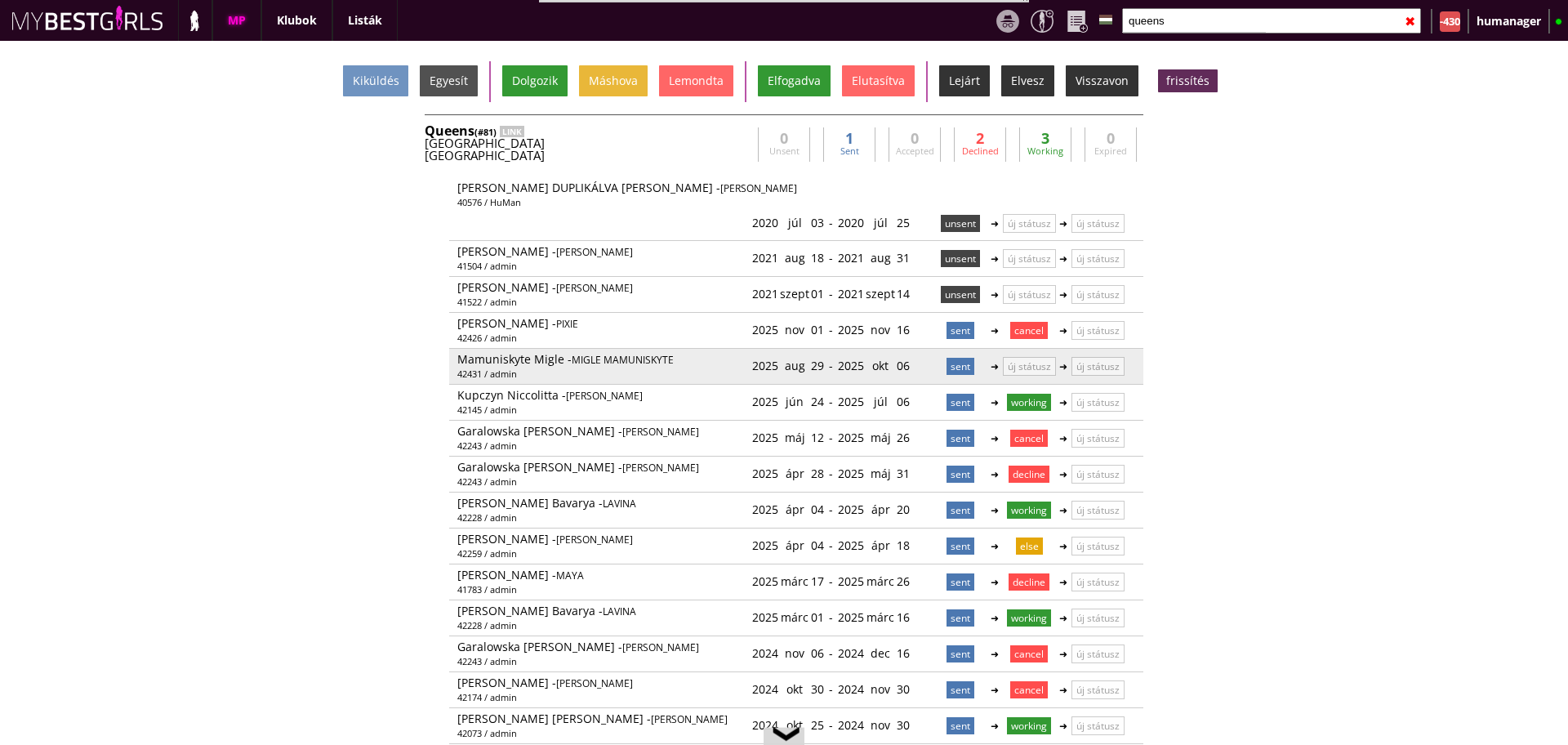
click at [894, 369] on div "2025 okt 06" at bounding box center [874, 365] width 72 height 27
click at [910, 364] on div "2025 okt 06 2025-10-06" at bounding box center [874, 365] width 72 height 27
click at [914, 364] on link at bounding box center [911, 366] width 14 height 14
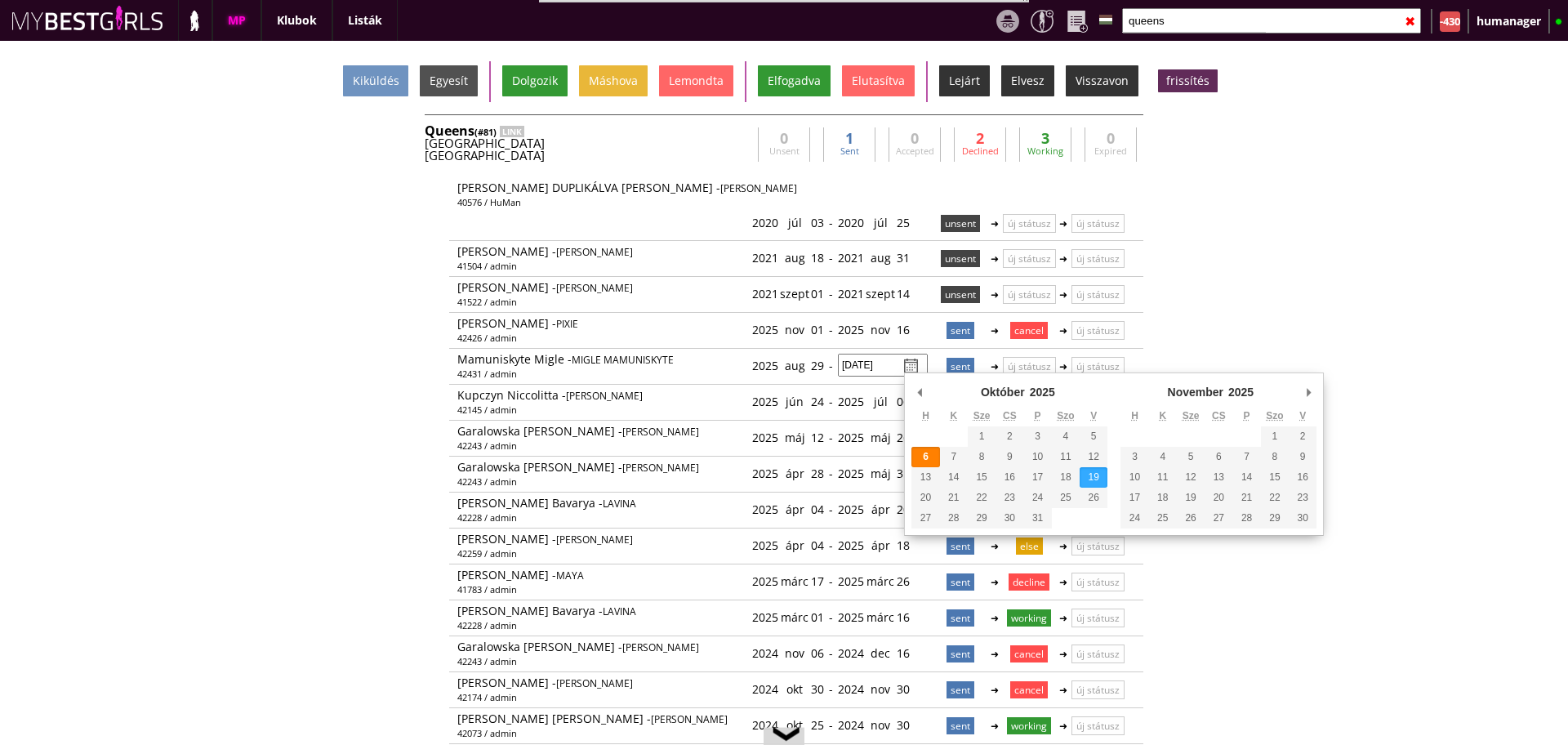
type input "2025-10-19"
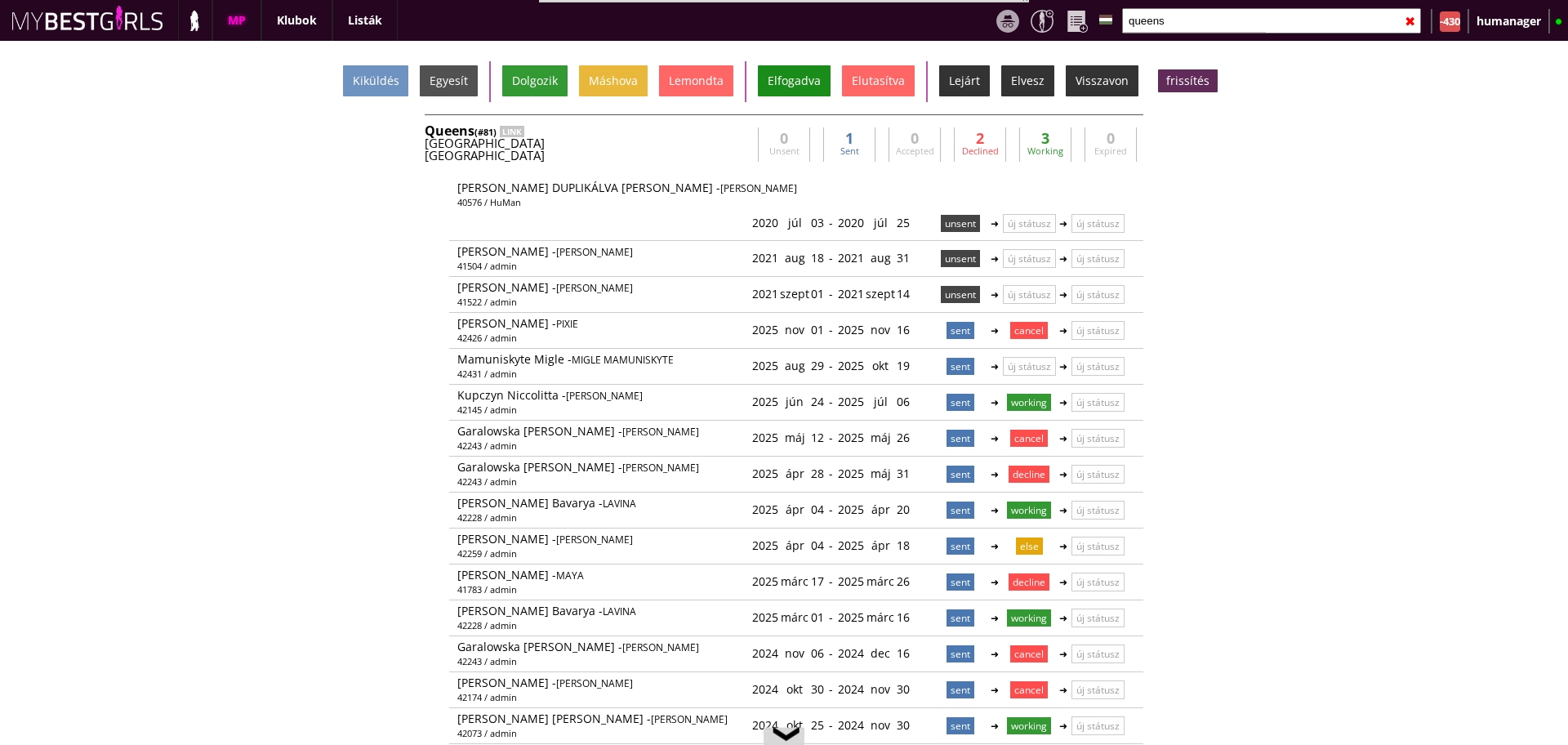
click at [788, 90] on div "Elfogadva" at bounding box center [794, 81] width 72 height 31
click at [704, 142] on div "Germany" at bounding box center [589, 143] width 327 height 12
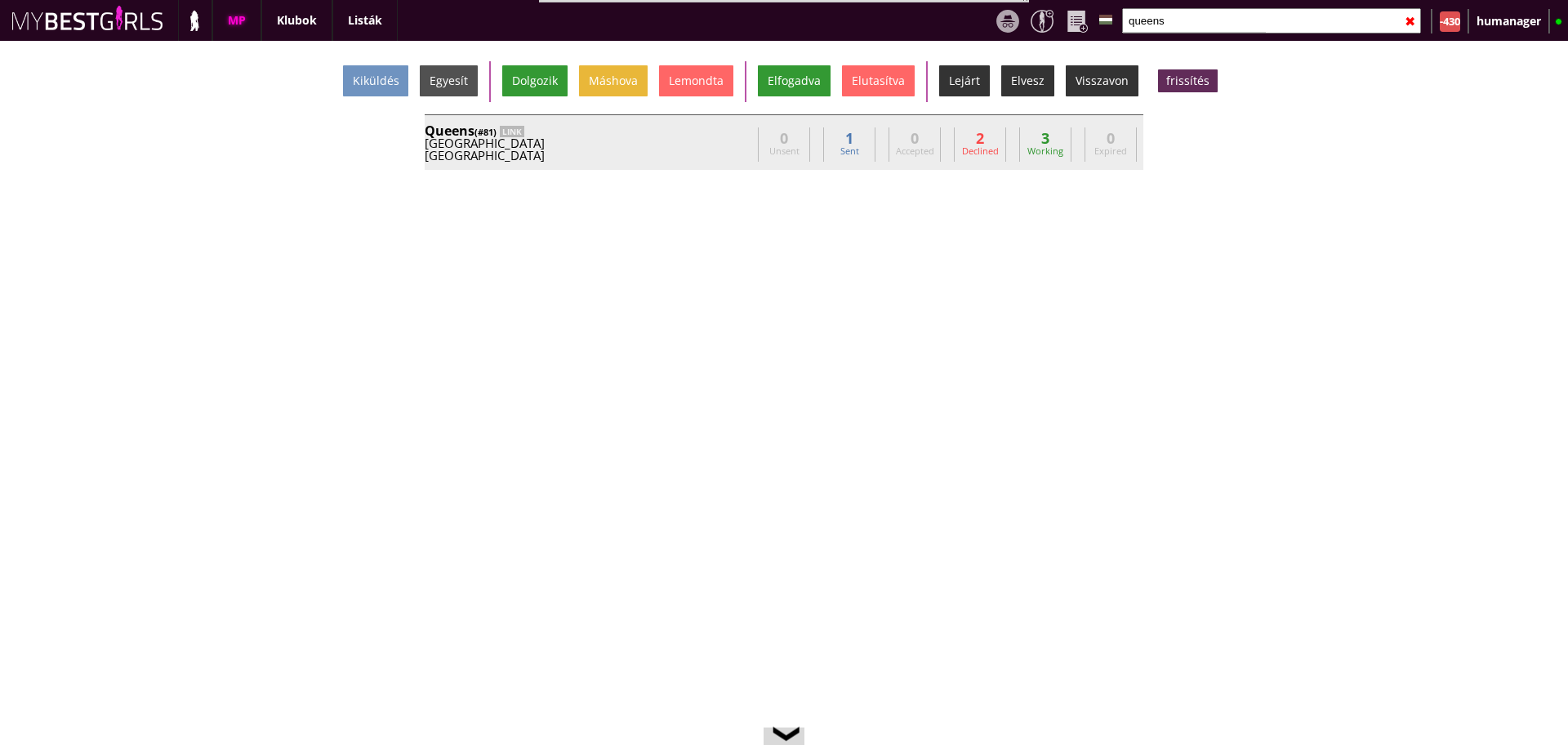
click at [704, 142] on div "Germany" at bounding box center [589, 143] width 327 height 12
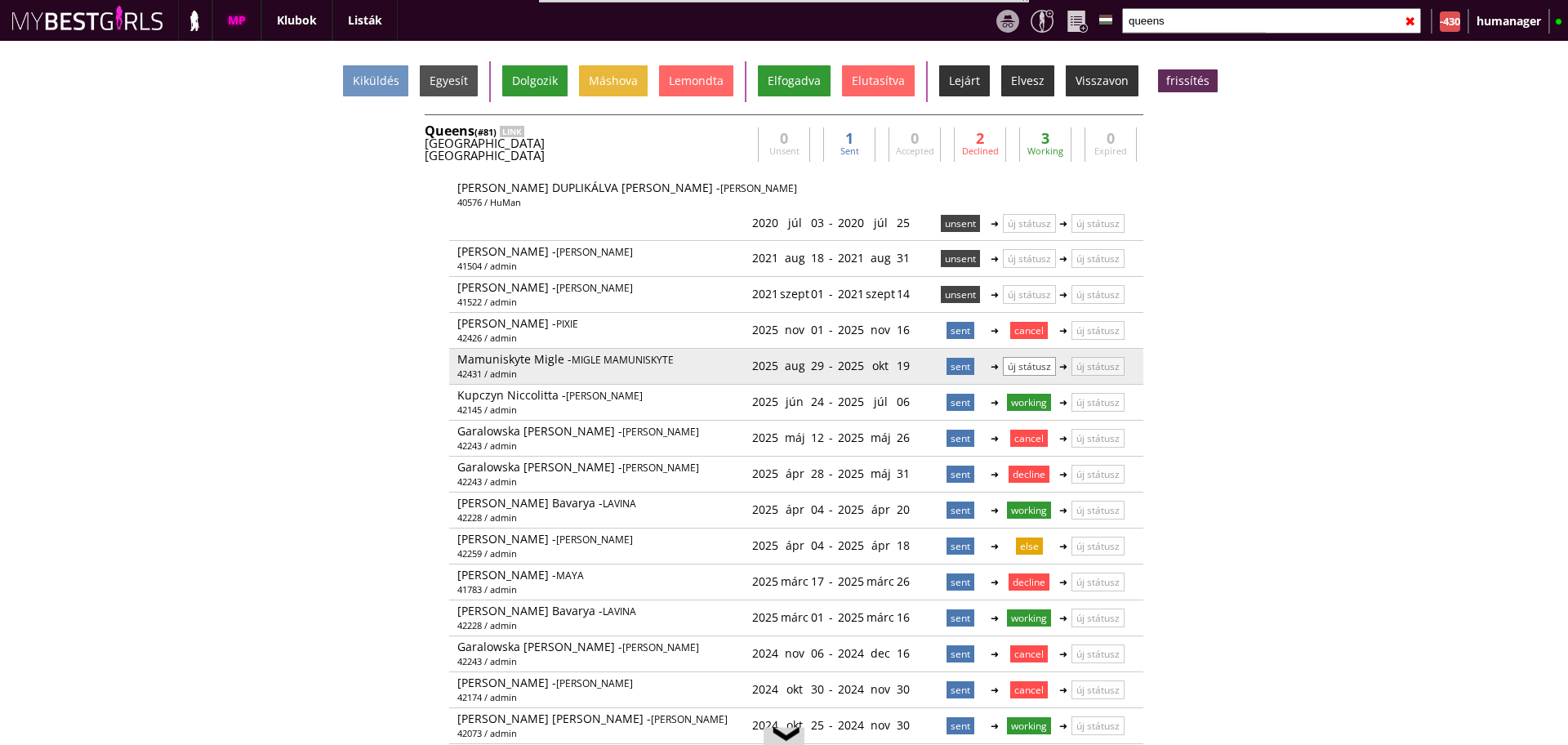
click at [1019, 366] on p "új státusz" at bounding box center [1030, 366] width 53 height 19
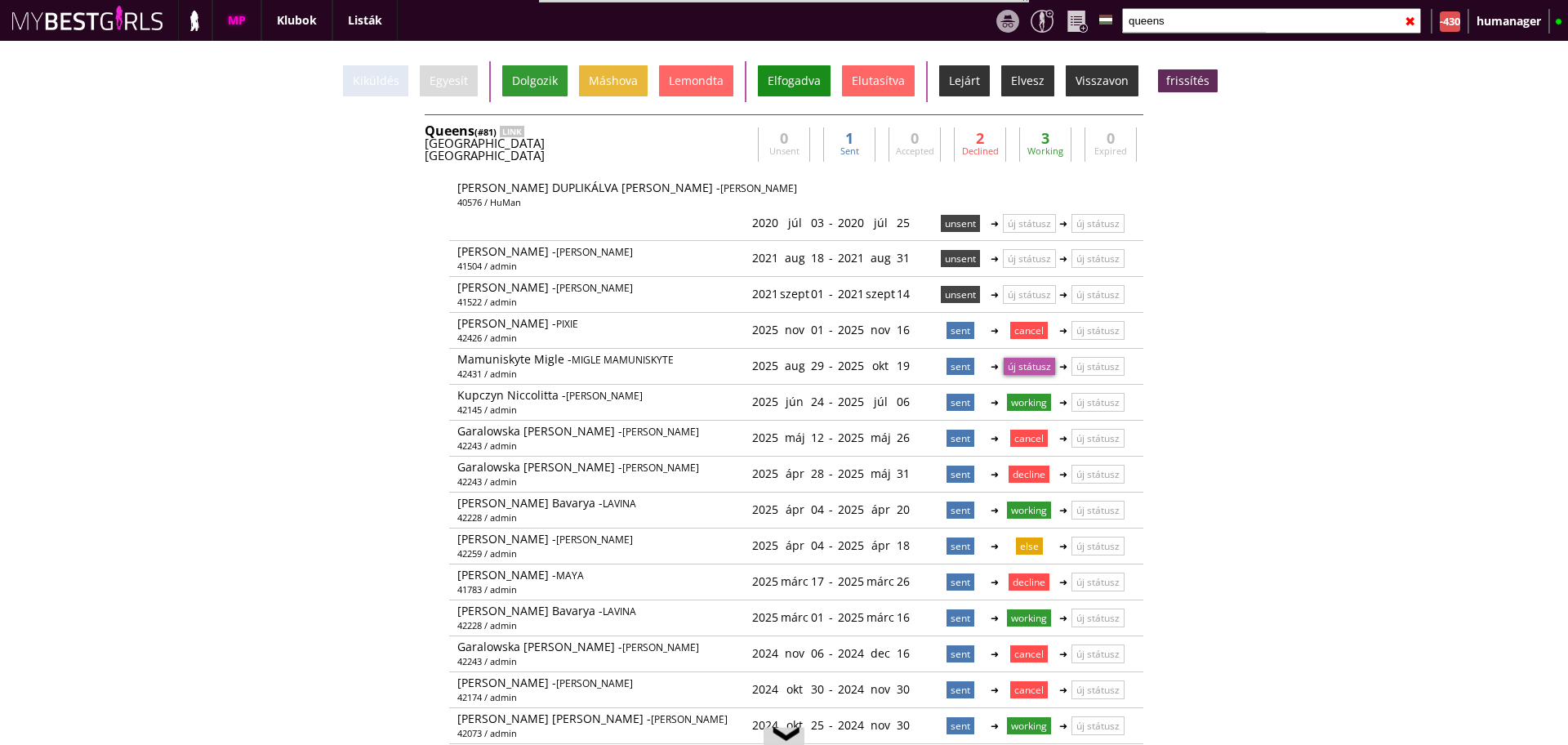
click at [779, 84] on div "Elfogadva" at bounding box center [794, 81] width 72 height 31
